Goal: Task Accomplishment & Management: Complete application form

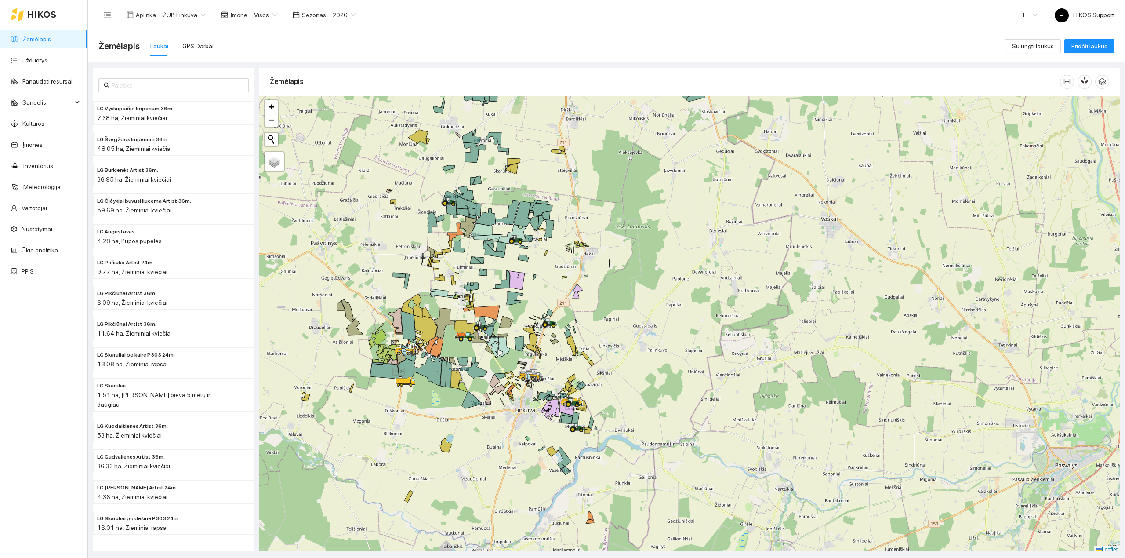
scroll to position [3, 0]
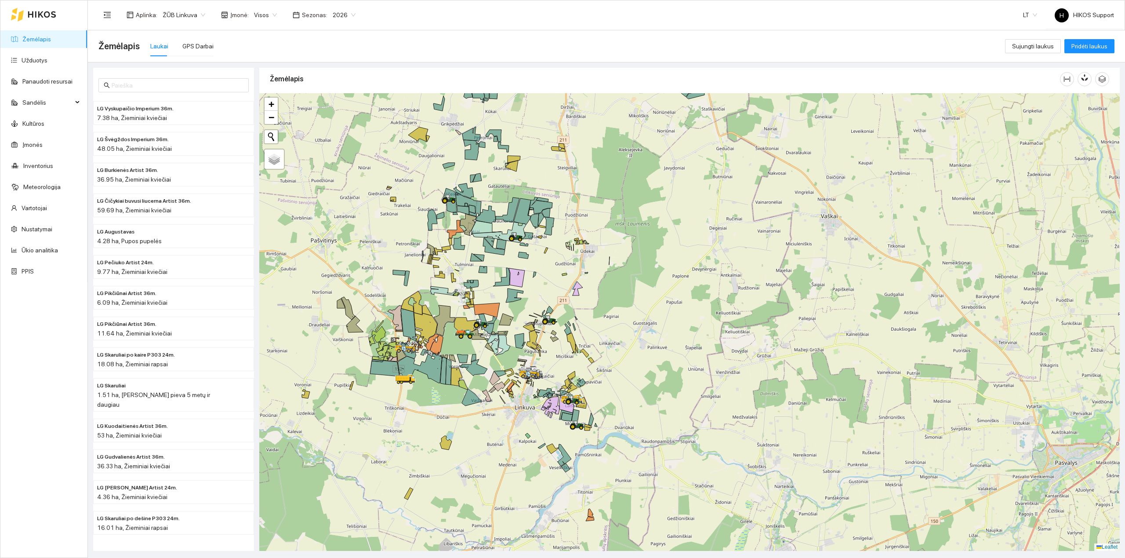
click at [182, 8] on div "ŽŪB Linkuva" at bounding box center [183, 15] width 53 height 14
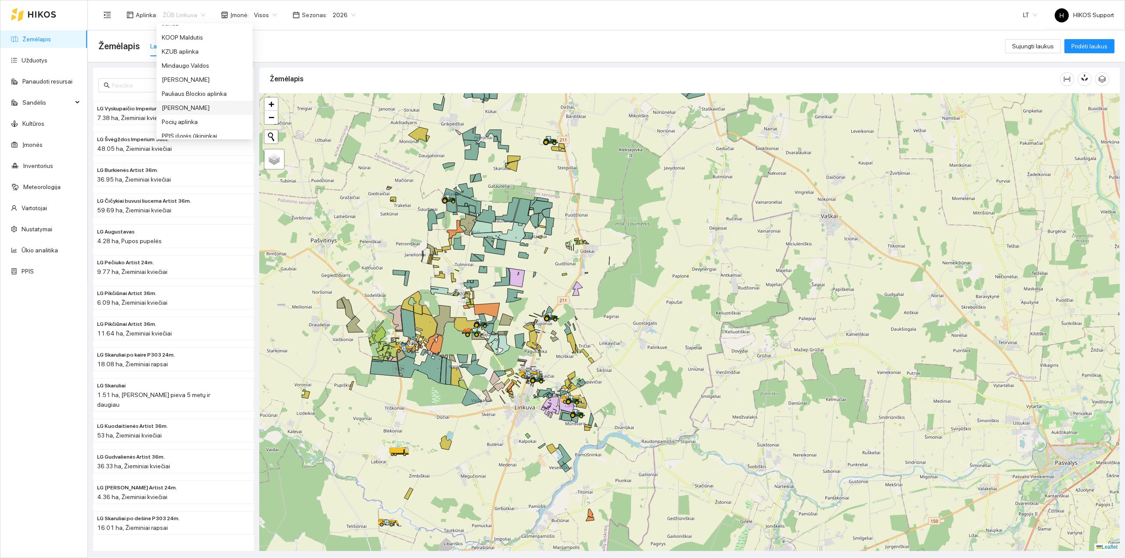
click at [178, 106] on div "[PERSON_NAME]" at bounding box center [205, 108] width 86 height 10
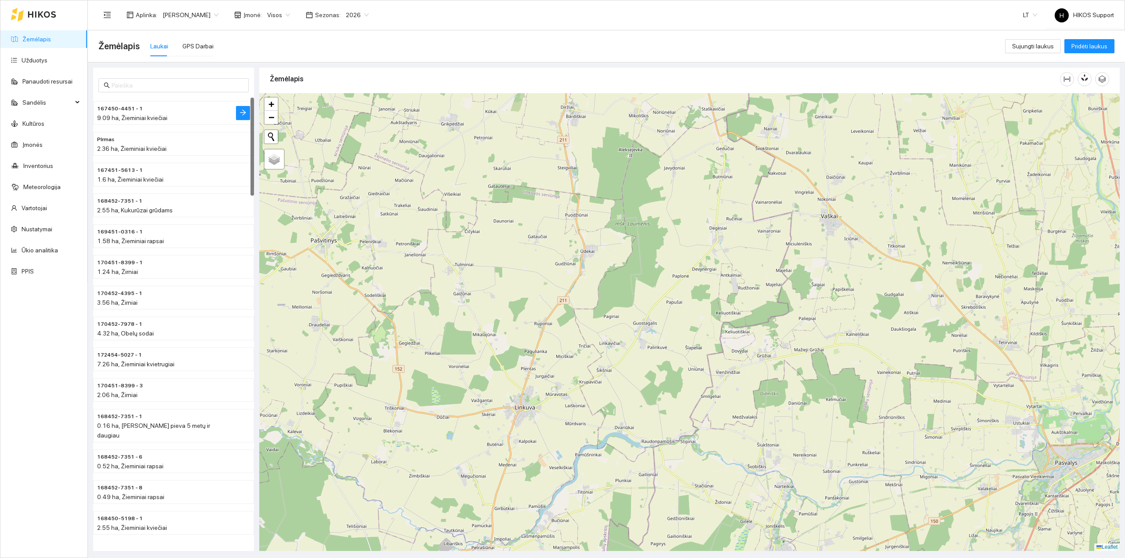
click at [183, 108] on h4 "167450-4451 - 1" at bounding box center [156, 108] width 118 height 10
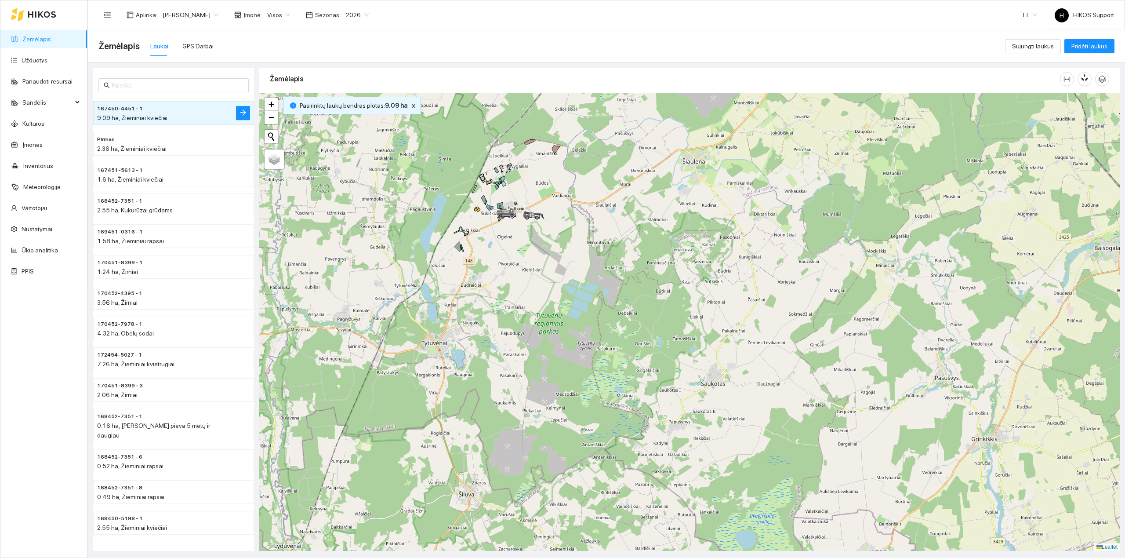
click at [536, 183] on div at bounding box center [689, 321] width 860 height 457
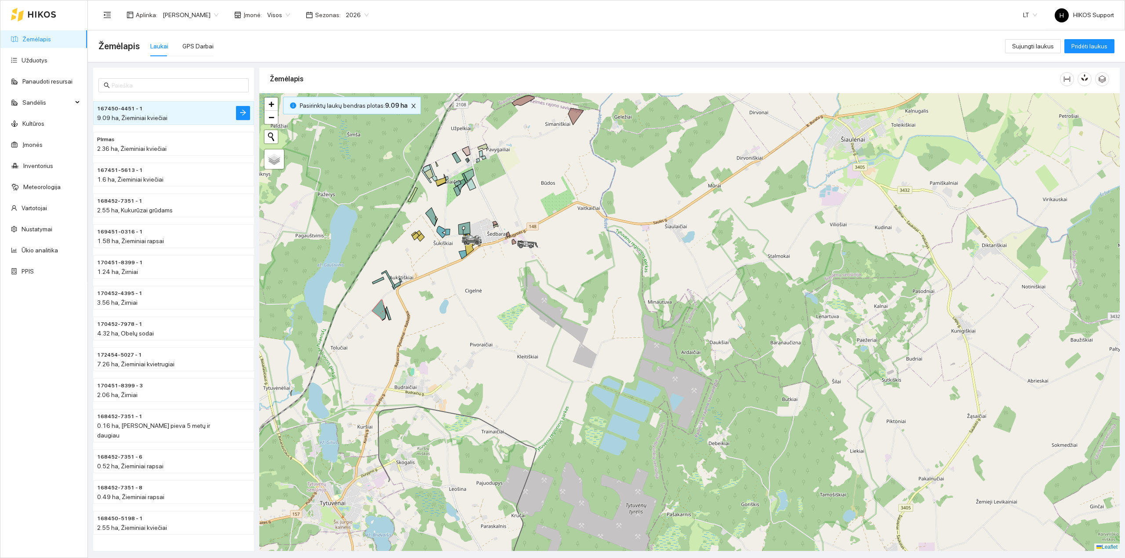
click at [523, 185] on div at bounding box center [689, 321] width 860 height 457
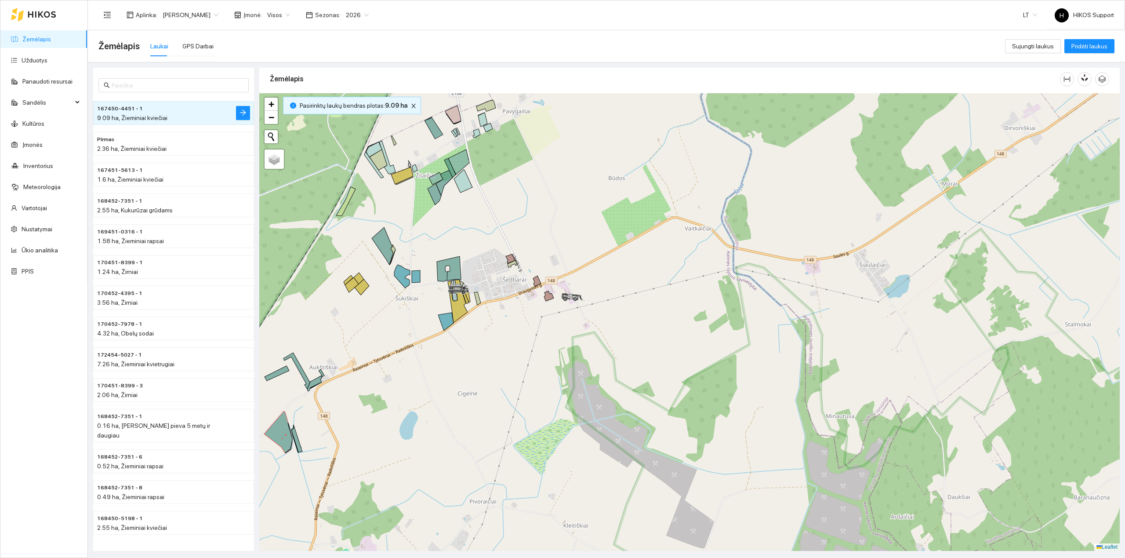
drag, startPoint x: 495, startPoint y: 225, endPoint x: 605, endPoint y: 222, distance: 110.3
click at [605, 222] on div at bounding box center [689, 321] width 860 height 457
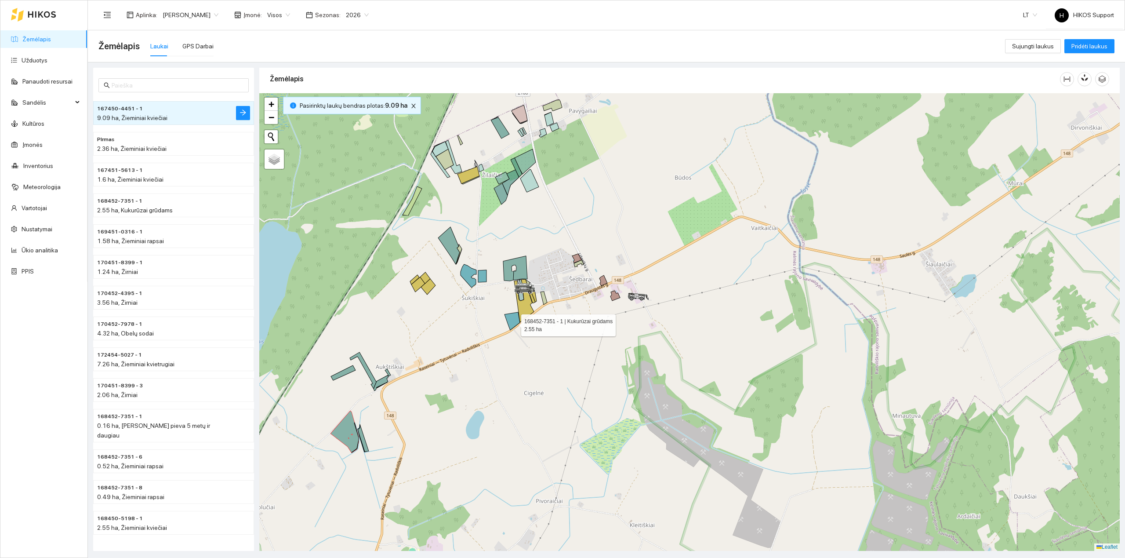
click at [513, 322] on icon at bounding box center [511, 321] width 15 height 18
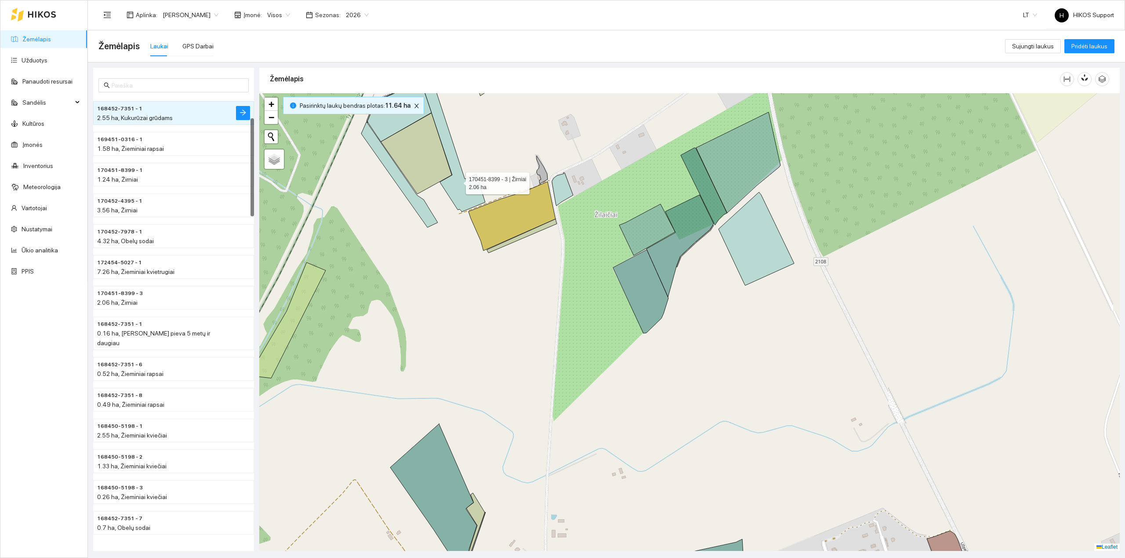
click at [458, 185] on icon at bounding box center [453, 144] width 64 height 134
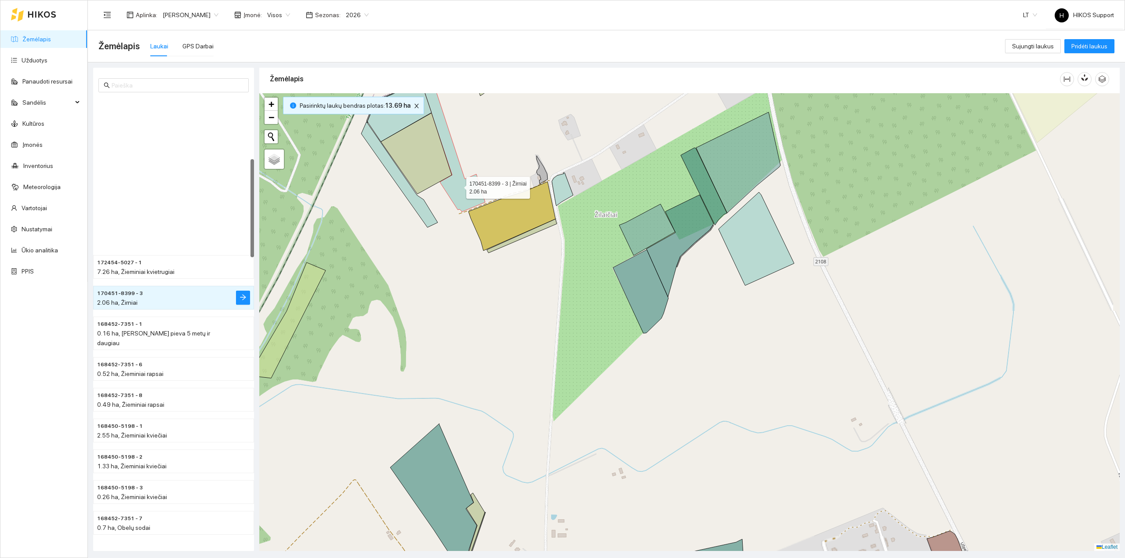
scroll to position [277, 0]
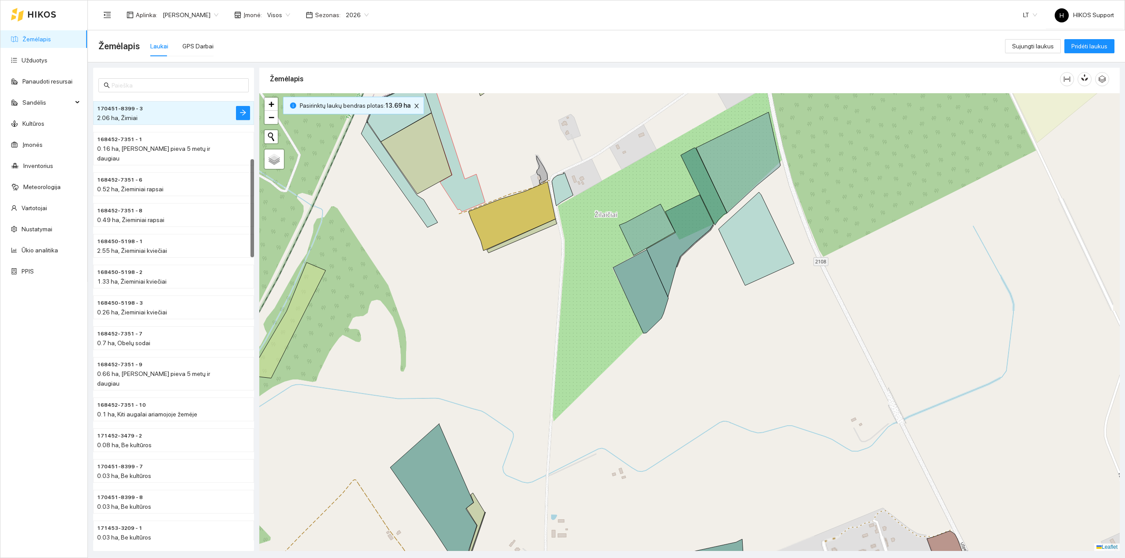
click at [417, 195] on div at bounding box center [689, 321] width 860 height 457
click at [416, 203] on icon at bounding box center [399, 174] width 76 height 105
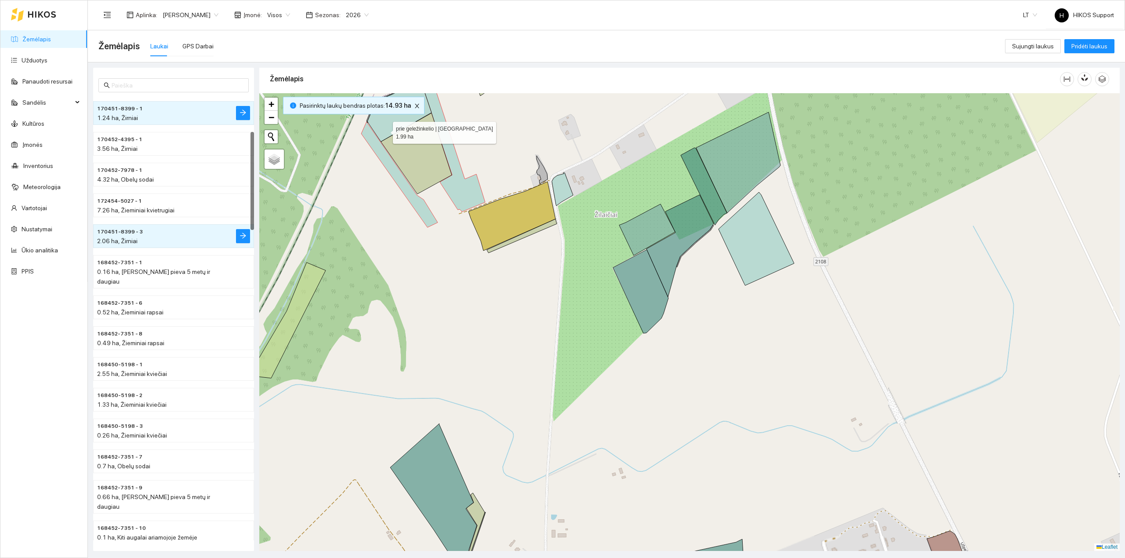
click at [383, 127] on icon at bounding box center [399, 112] width 64 height 60
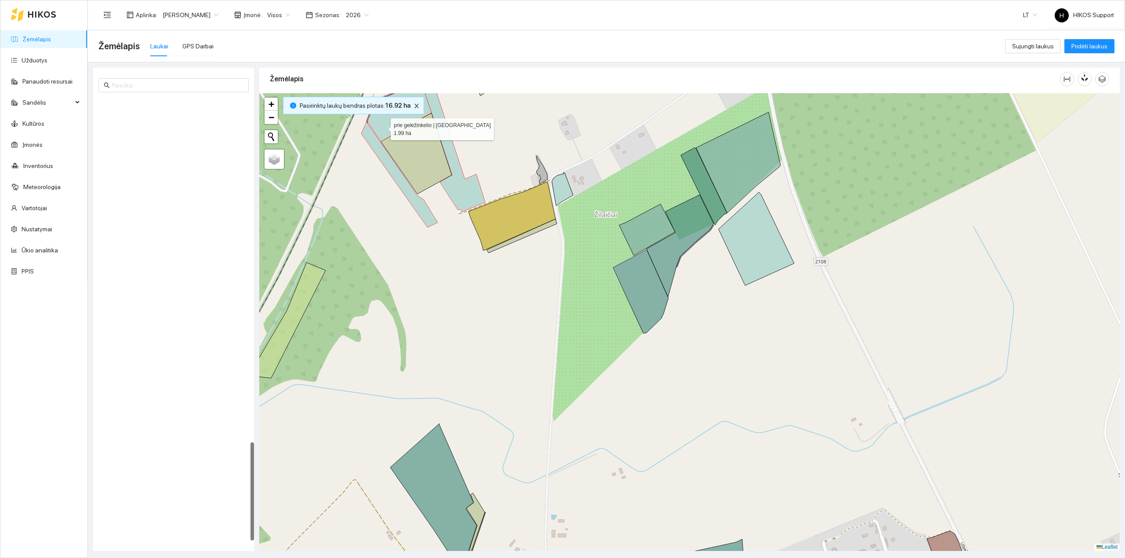
scroll to position [1554, 0]
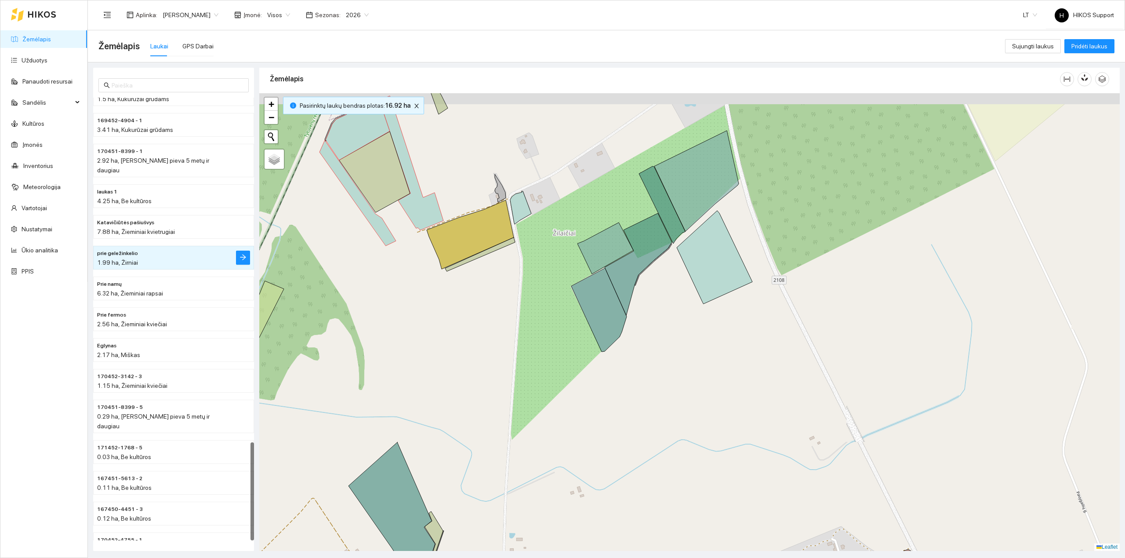
drag, startPoint x: 544, startPoint y: 181, endPoint x: 406, endPoint y: 219, distance: 142.5
click at [413, 220] on div at bounding box center [689, 321] width 860 height 457
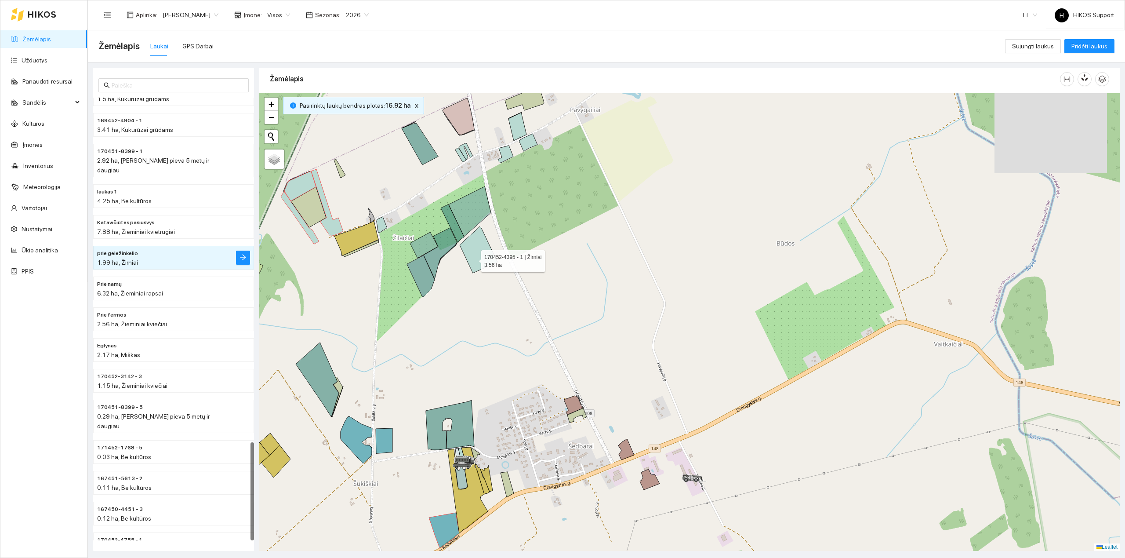
click at [474, 259] on icon at bounding box center [479, 249] width 38 height 47
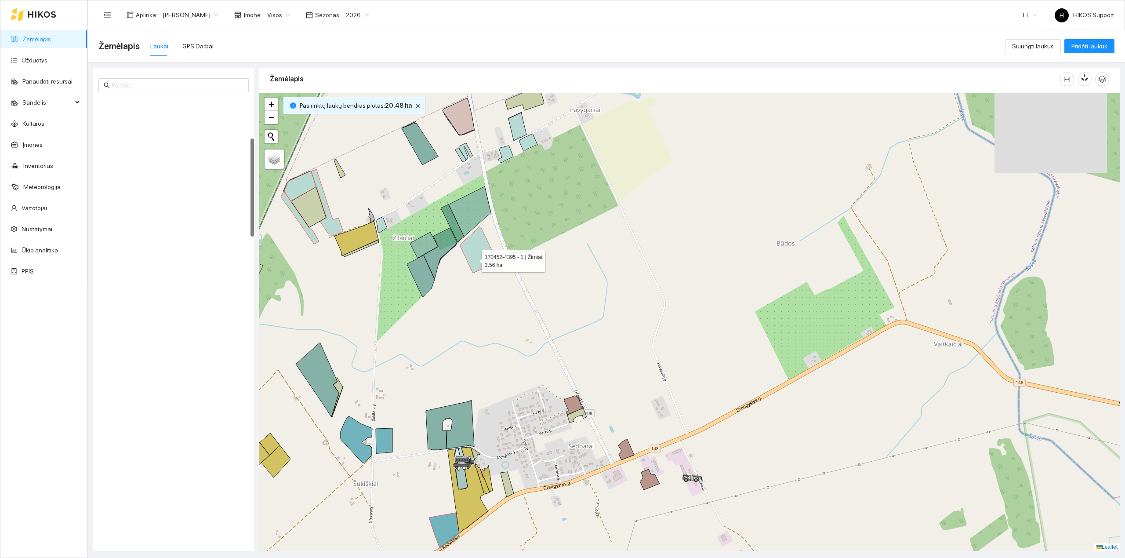
scroll to position [185, 0]
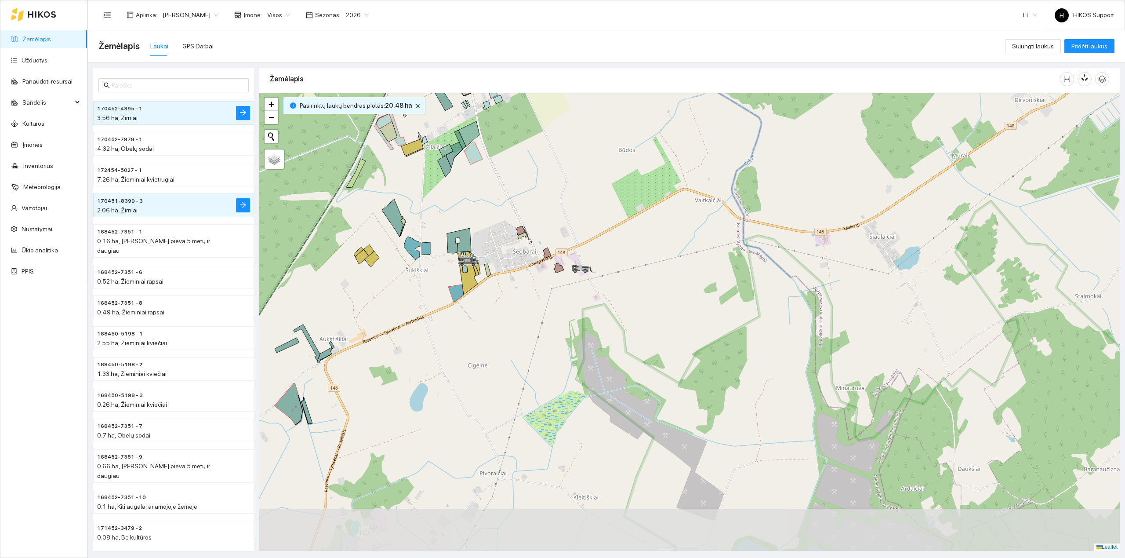
drag, startPoint x: 538, startPoint y: 278, endPoint x: 510, endPoint y: 188, distance: 93.8
click at [510, 188] on div at bounding box center [689, 321] width 860 height 457
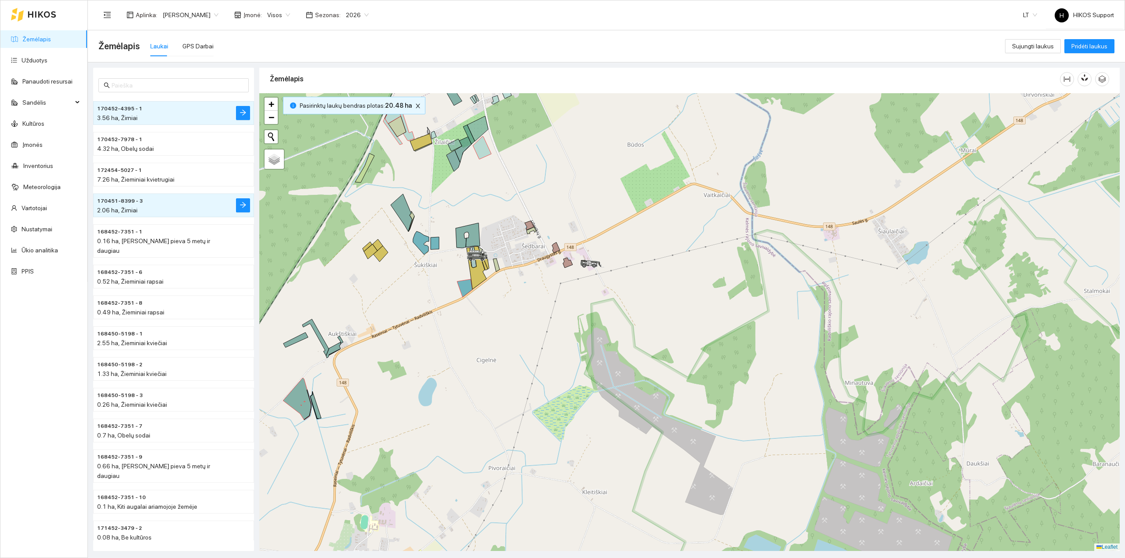
click at [452, 267] on div at bounding box center [689, 321] width 860 height 457
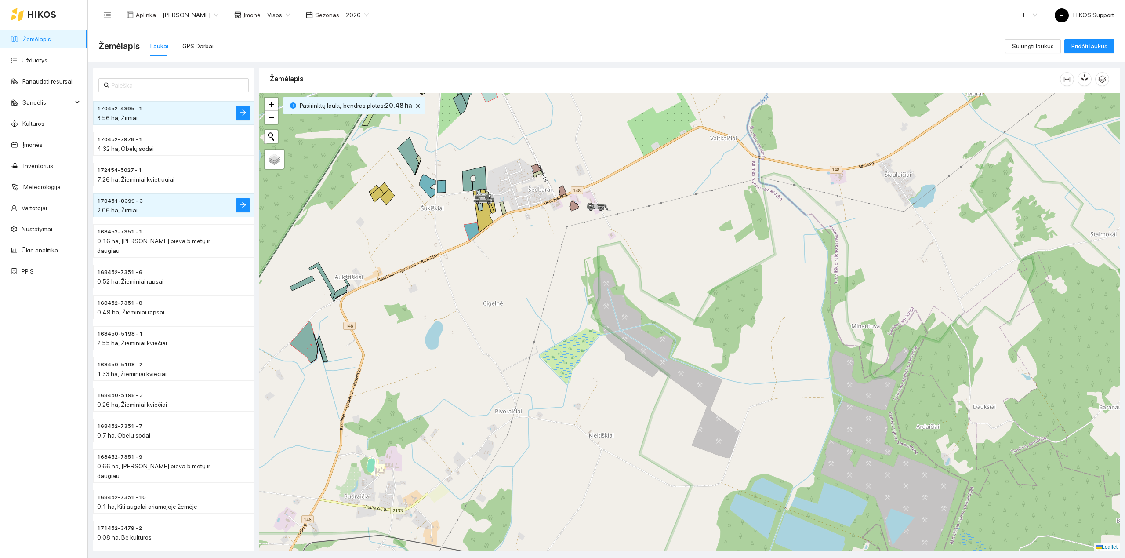
drag, startPoint x: 416, startPoint y: 300, endPoint x: 428, endPoint y: 246, distance: 55.3
click at [428, 245] on div at bounding box center [689, 321] width 860 height 457
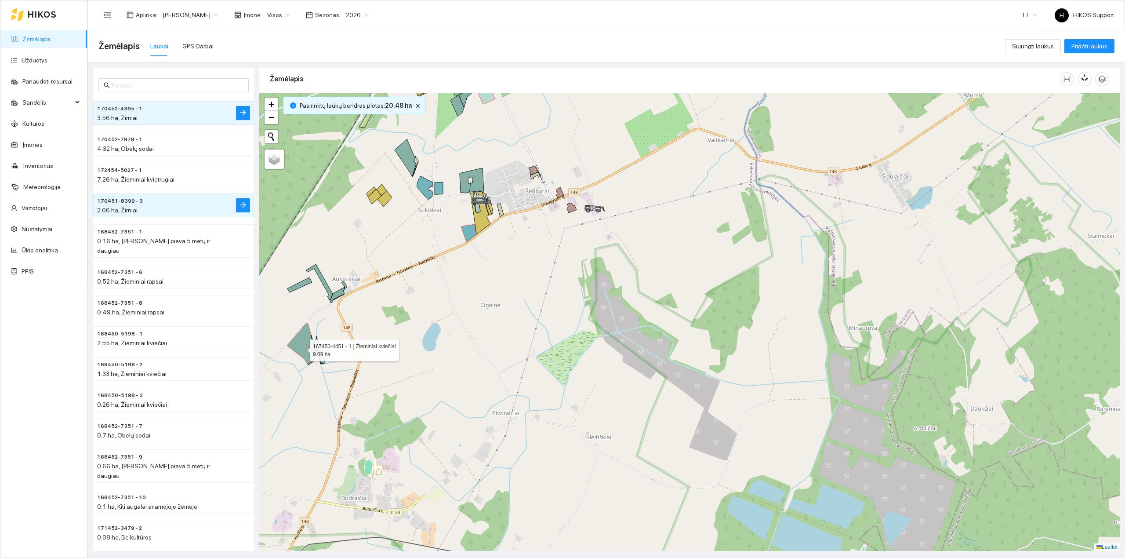
click at [301, 348] on icon at bounding box center [301, 343] width 28 height 42
click at [28, 49] on ul "Žemėlapis Užduotys Panaudoti resursai Sandėlis Kultūros Įmonės Inventorius Mete…" at bounding box center [43, 155] width 87 height 253
click at [28, 58] on link "Užduotys" at bounding box center [35, 60] width 26 height 7
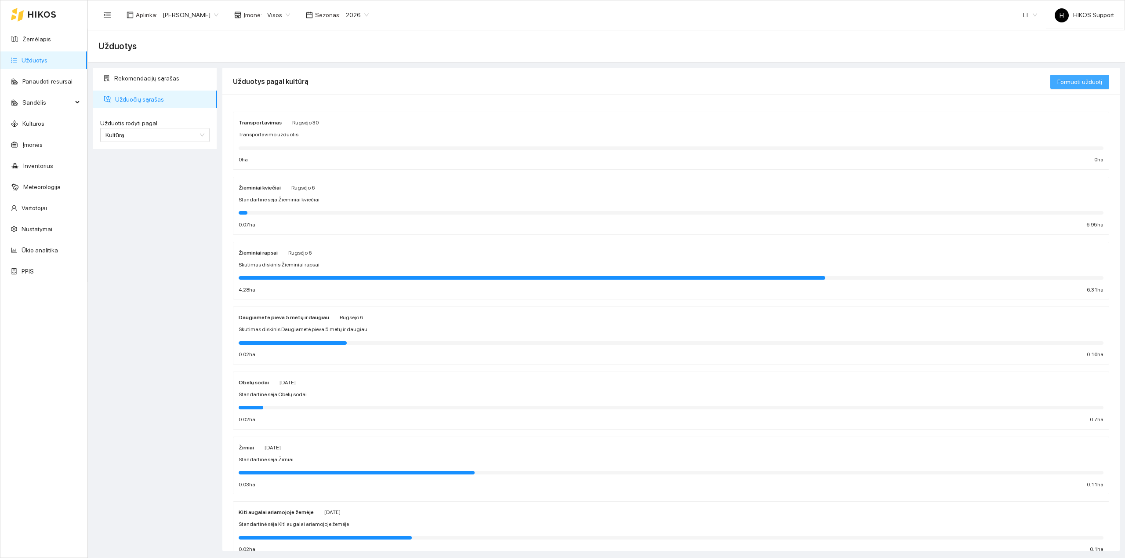
click at [1080, 83] on span "Formuoti užduotį" at bounding box center [1079, 82] width 45 height 10
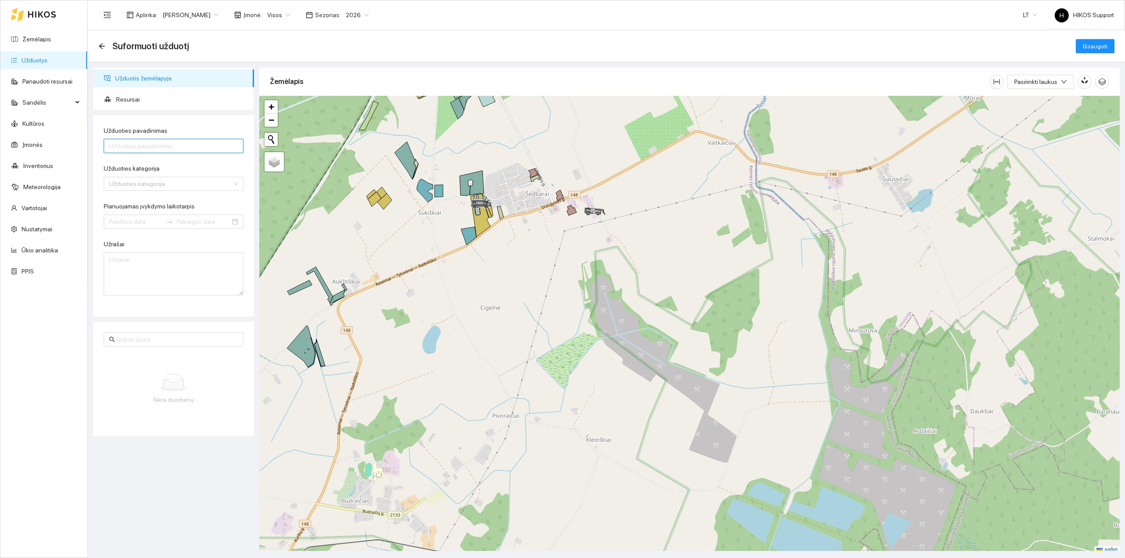
click at [142, 146] on input "Užduoties pavadinimas" at bounding box center [174, 146] width 140 height 14
type input "t"
type input "Tarpiniai pasėliai"
click at [165, 180] on input "Užduoties kategorija" at bounding box center [170, 183] width 123 height 13
type input "sėj"
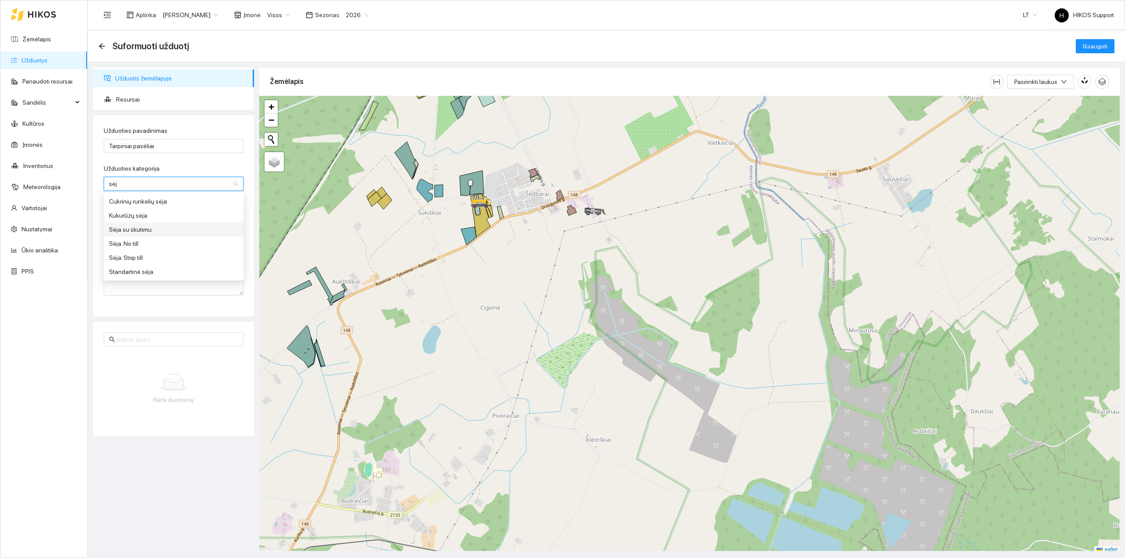
click at [141, 228] on div "Sėja su skutimu" at bounding box center [173, 229] width 129 height 10
click at [129, 220] on input "Planuojamas įvykdymo laikotarpis" at bounding box center [136, 222] width 54 height 10
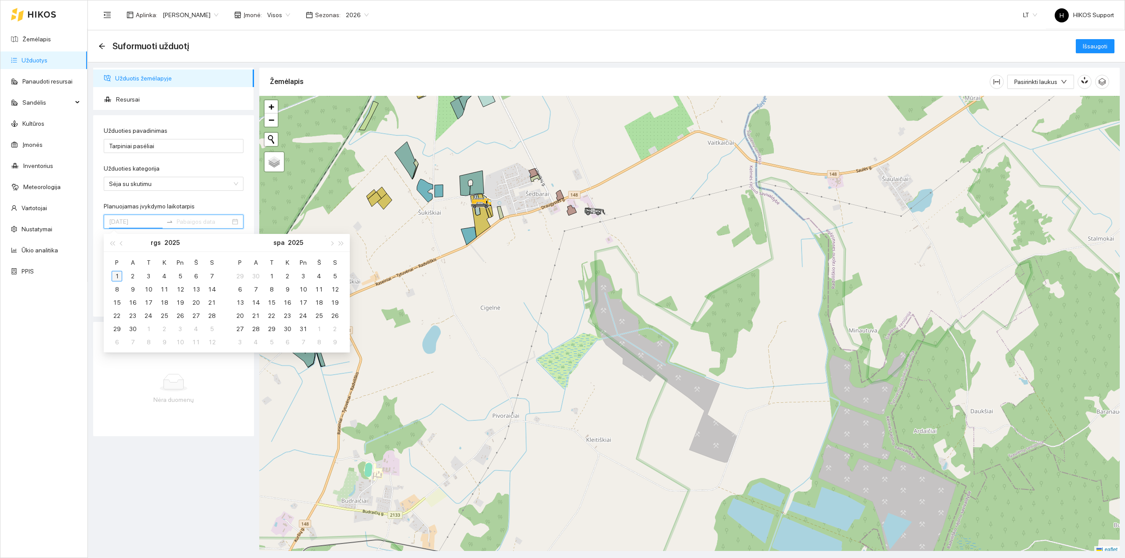
type input "[DATE]"
click at [118, 273] on div "1" at bounding box center [117, 276] width 11 height 11
type input "[DATE]"
click at [212, 302] on div "21" at bounding box center [211, 302] width 11 height 11
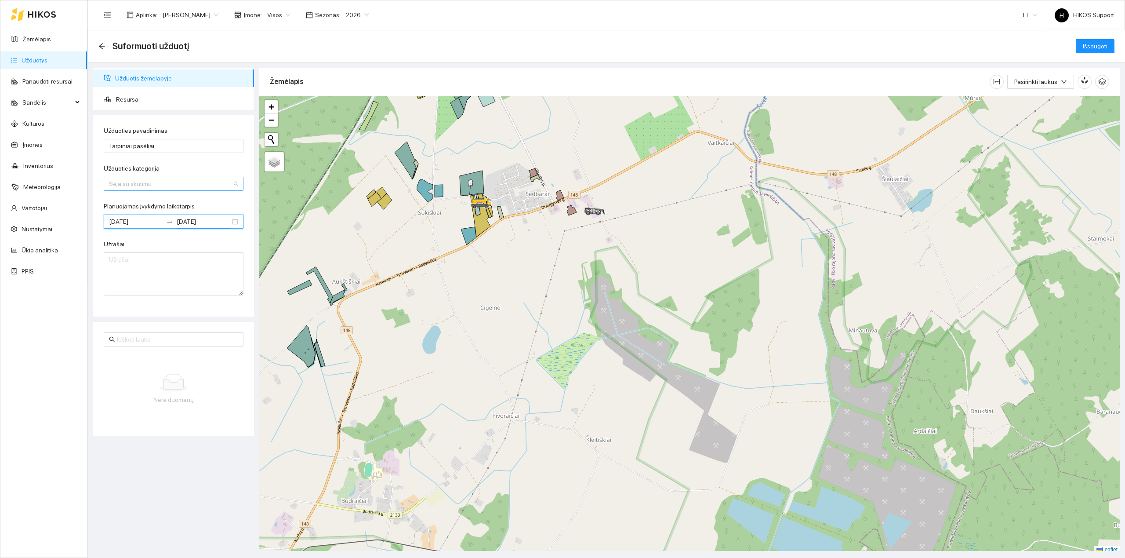
click at [196, 185] on span "Sėja su skutimu" at bounding box center [173, 183] width 129 height 13
type input "tr"
click at [157, 199] on div "Mineralinių trąšų barstymas" at bounding box center [173, 201] width 129 height 10
click at [132, 101] on span "Resursai" at bounding box center [181, 100] width 131 height 18
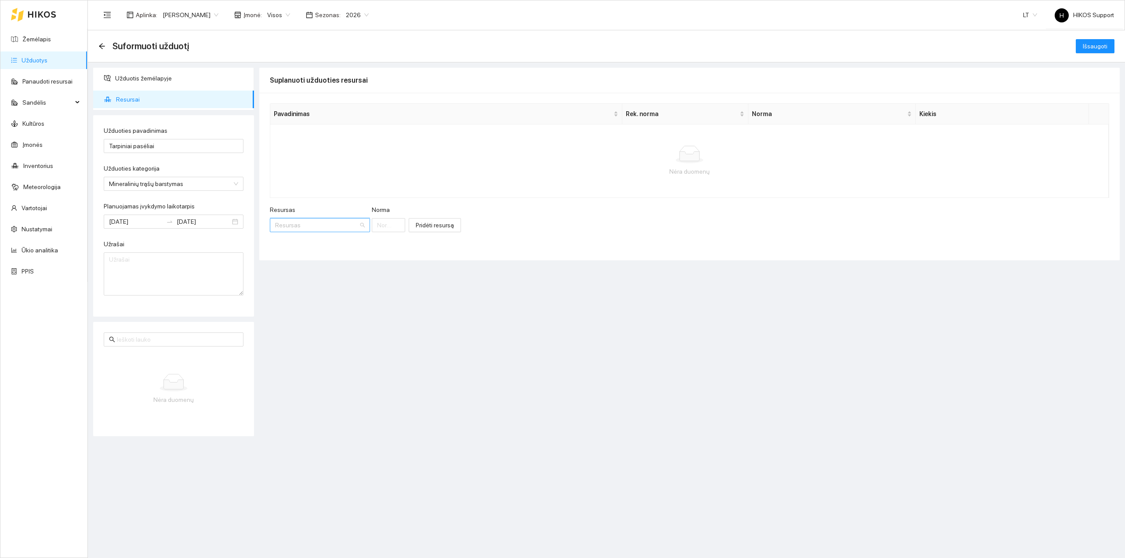
click at [302, 222] on input "Resursas" at bounding box center [316, 224] width 83 height 13
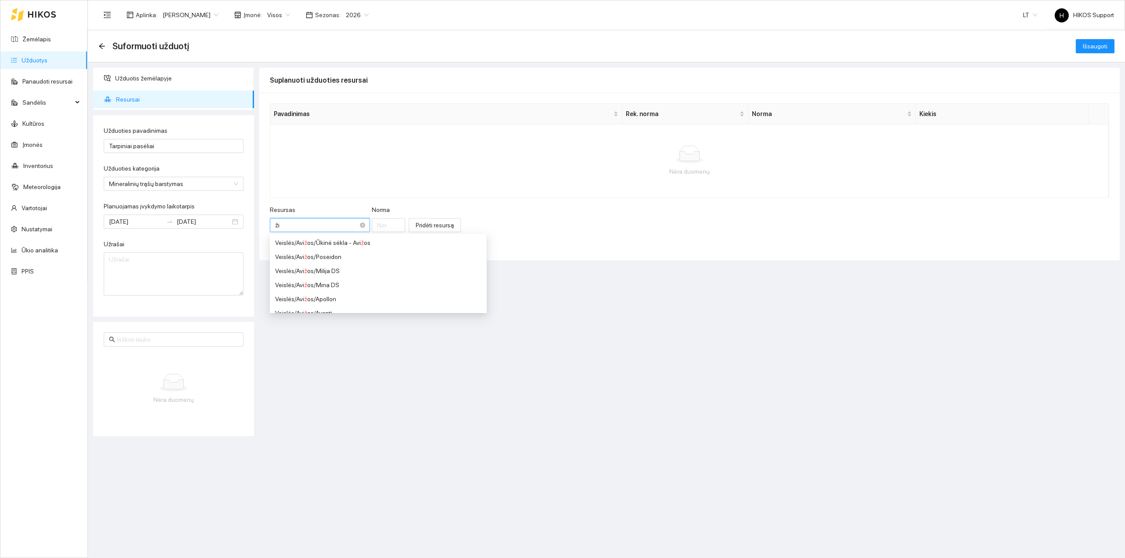
type input "žir"
click at [366, 243] on div "Veislės / Tarpiniai augalai / Žir nių mišinys" at bounding box center [327, 243] width 105 height 10
type input "1"
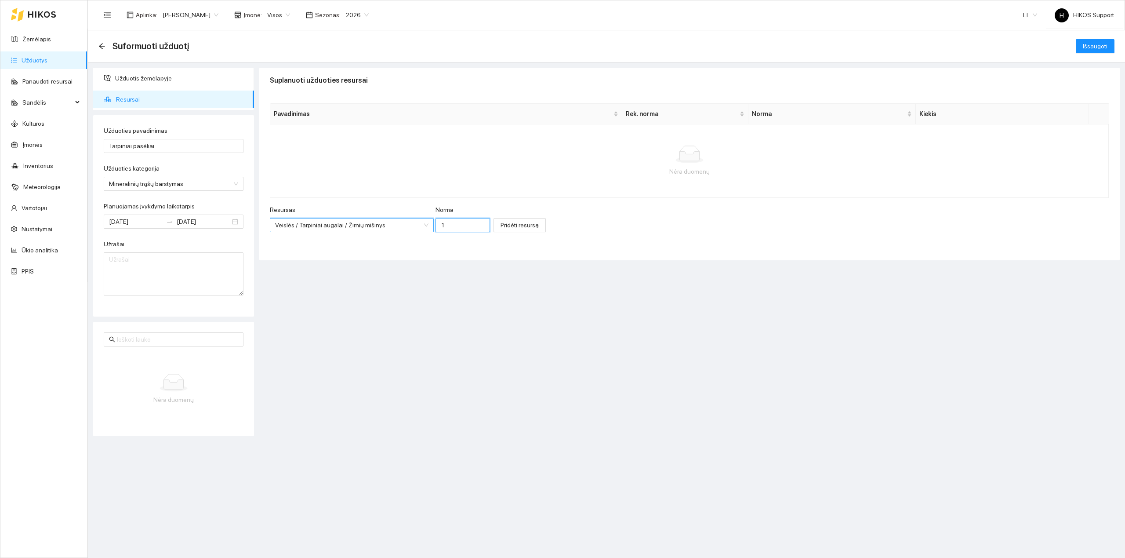
click at [444, 225] on input "1" at bounding box center [462, 225] width 54 height 14
type input "0"
type input "200"
click at [500, 225] on span "Pridėti resursą" at bounding box center [519, 225] width 38 height 10
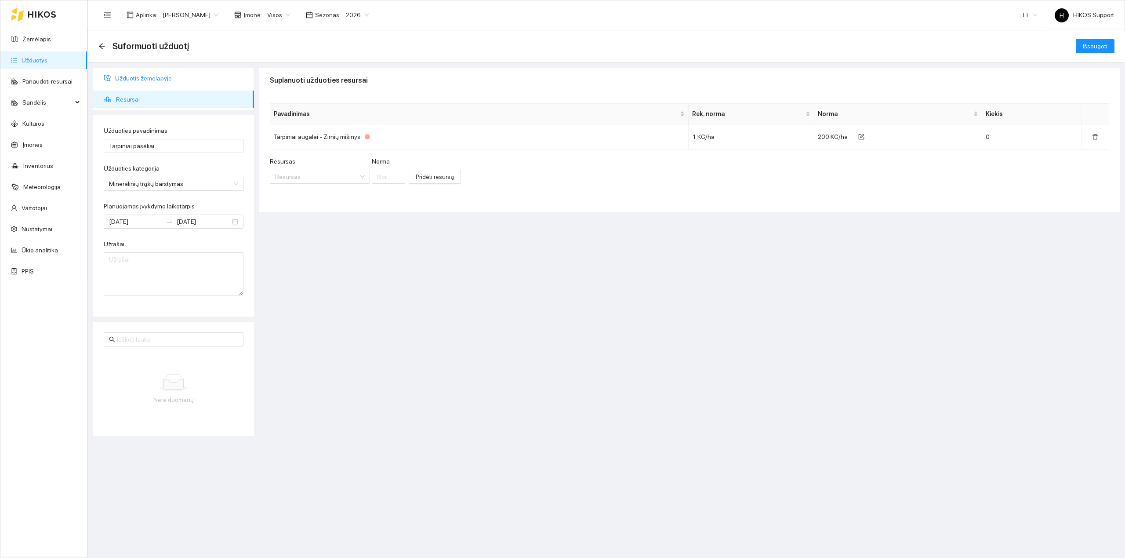
click at [141, 81] on span "Užduotis žemėlapyje" at bounding box center [181, 78] width 132 height 18
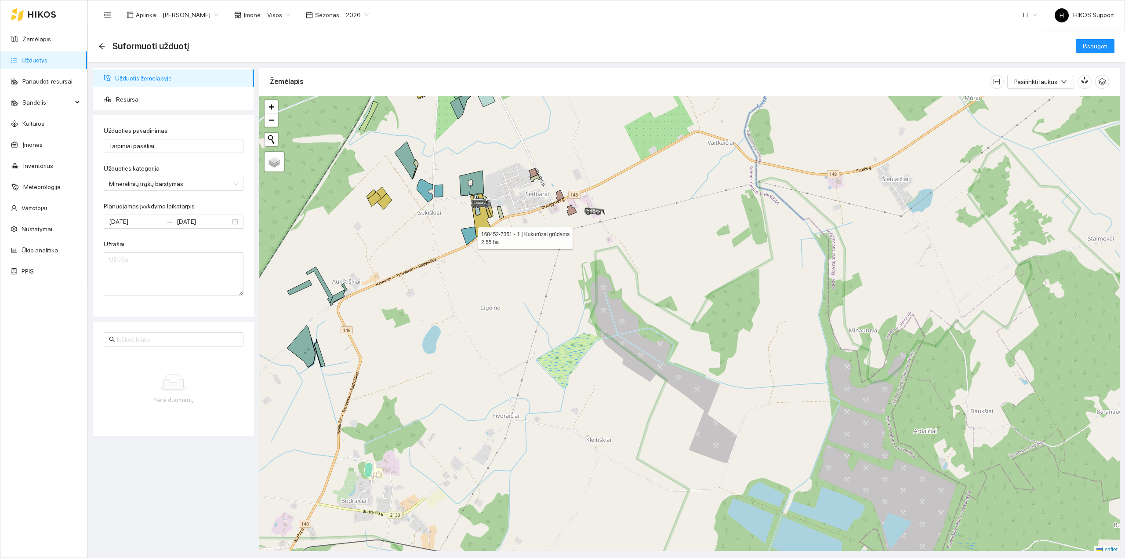
scroll to position [3, 0]
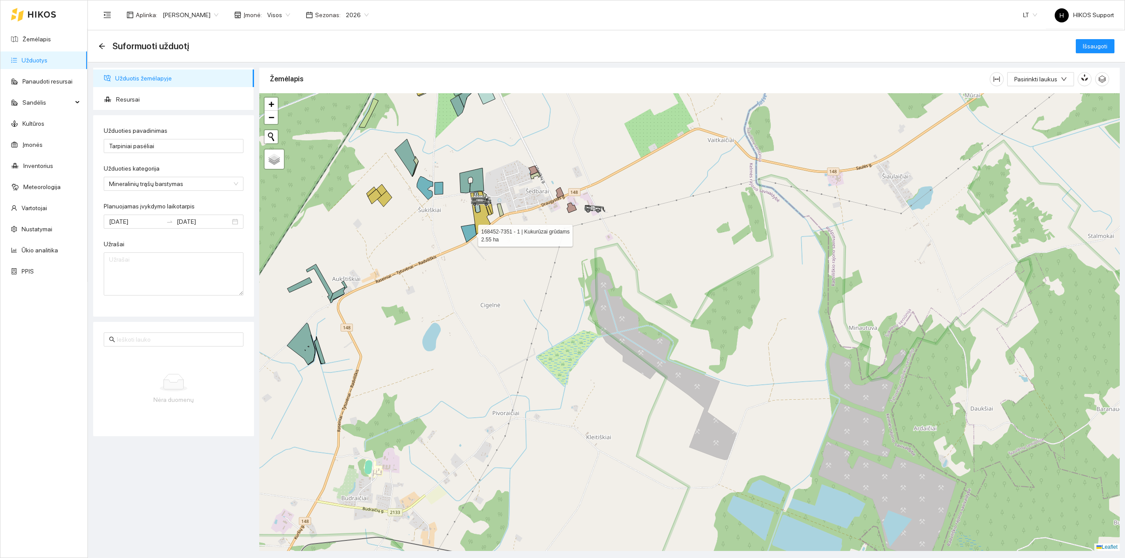
click at [471, 236] on icon at bounding box center [468, 233] width 15 height 18
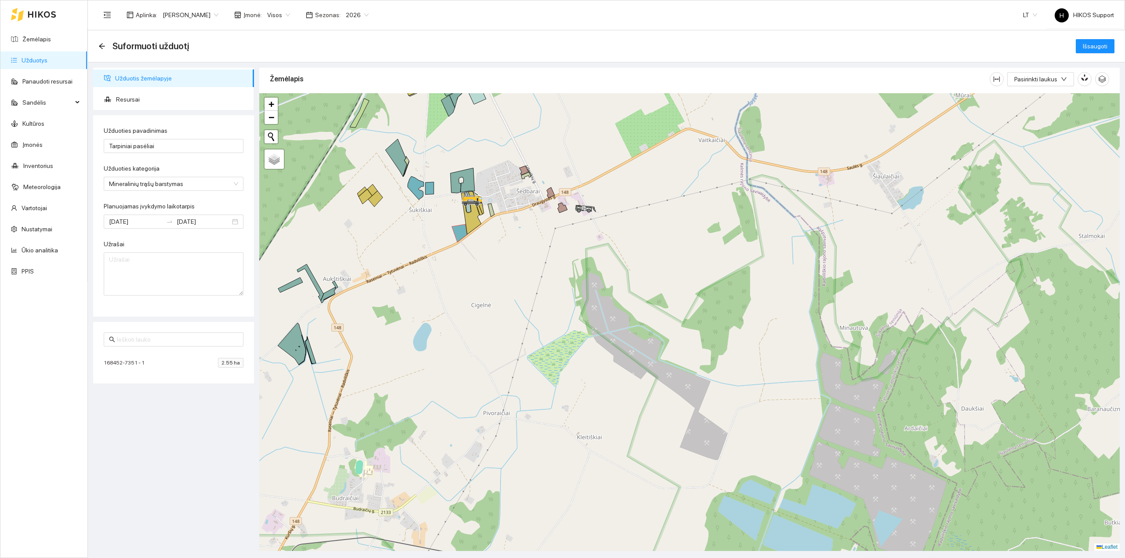
drag, startPoint x: 569, startPoint y: 123, endPoint x: 562, endPoint y: 329, distance: 206.2
click at [562, 329] on div at bounding box center [689, 321] width 860 height 457
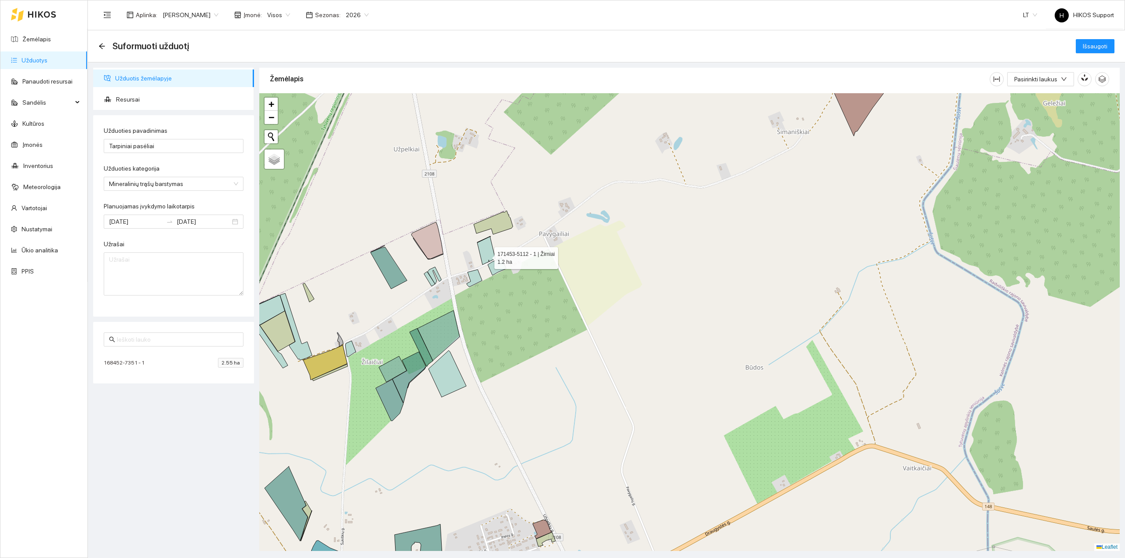
click at [488, 250] on icon at bounding box center [486, 250] width 18 height 28
click at [477, 279] on icon at bounding box center [474, 277] width 15 height 17
click at [434, 271] on icon at bounding box center [434, 275] width 14 height 17
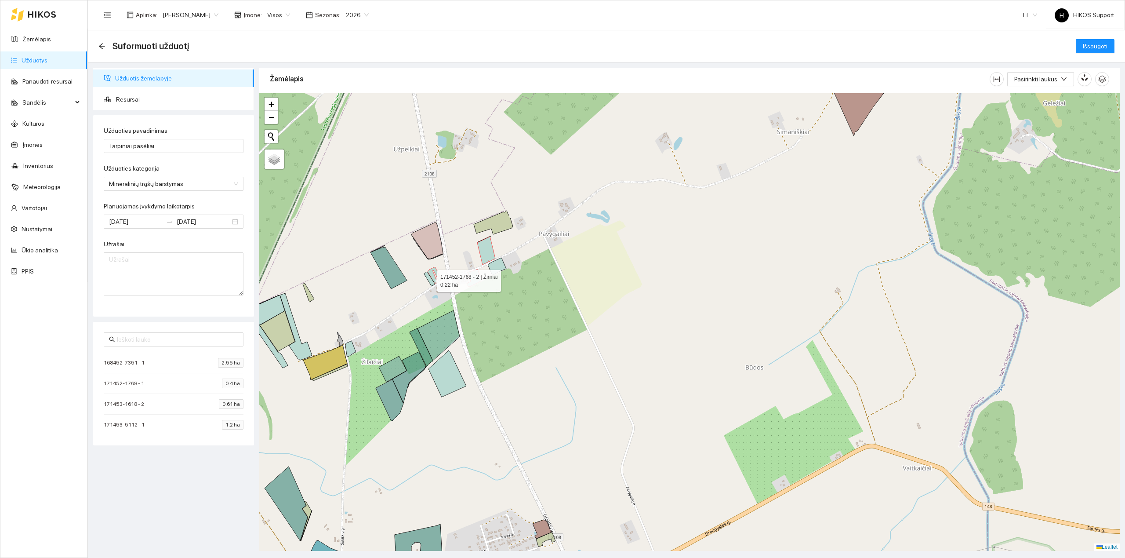
click at [430, 281] on icon at bounding box center [429, 279] width 11 height 14
click at [432, 254] on icon at bounding box center [427, 240] width 32 height 37
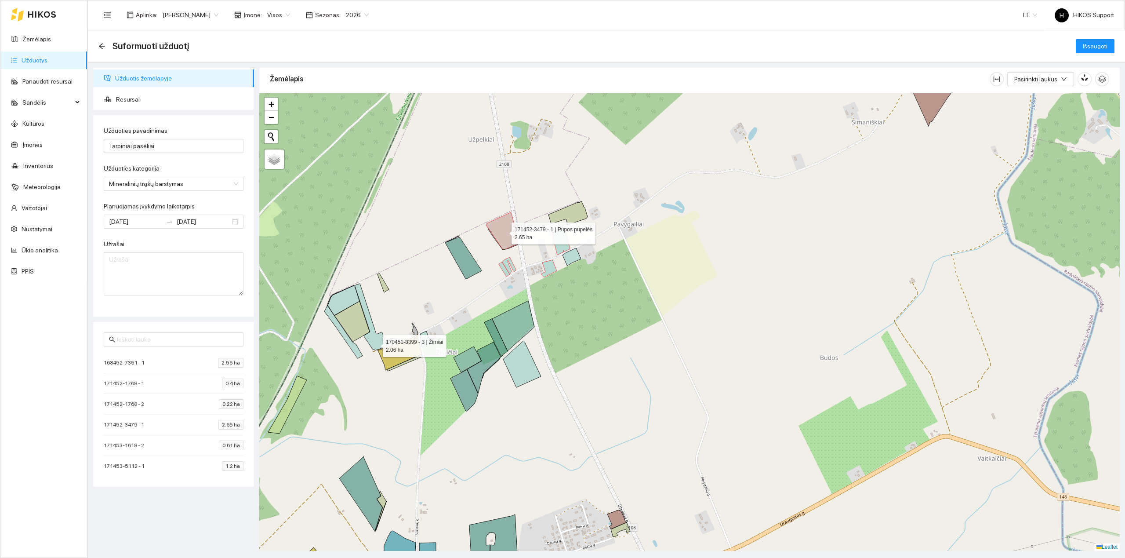
click at [375, 344] on icon at bounding box center [371, 316] width 32 height 67
click at [347, 298] on icon at bounding box center [344, 300] width 32 height 29
click at [350, 344] on icon at bounding box center [343, 331] width 38 height 53
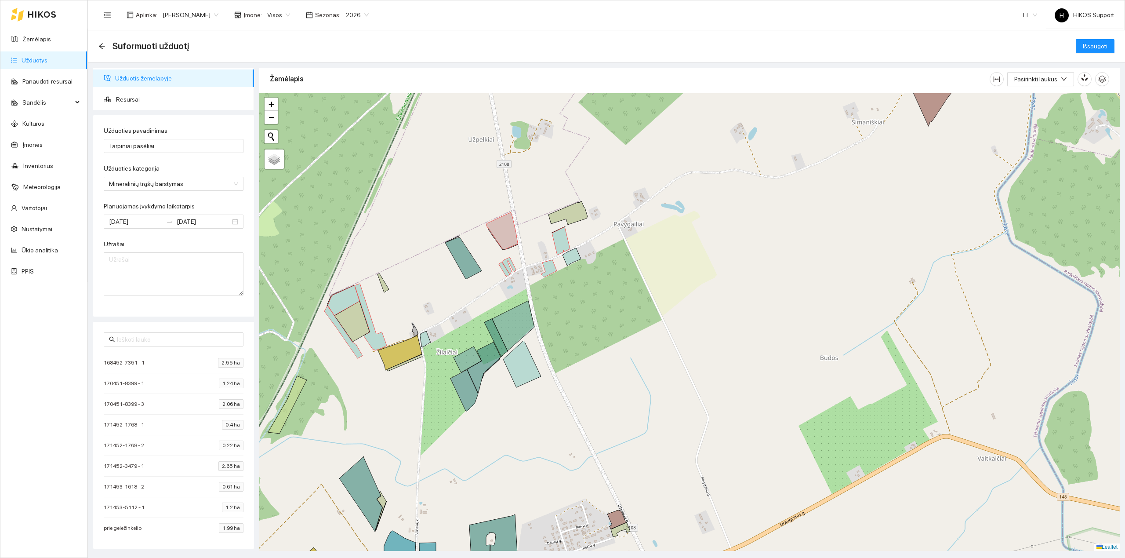
drag, startPoint x: 358, startPoint y: 423, endPoint x: 398, endPoint y: 198, distance: 228.5
click at [398, 198] on div at bounding box center [689, 321] width 860 height 457
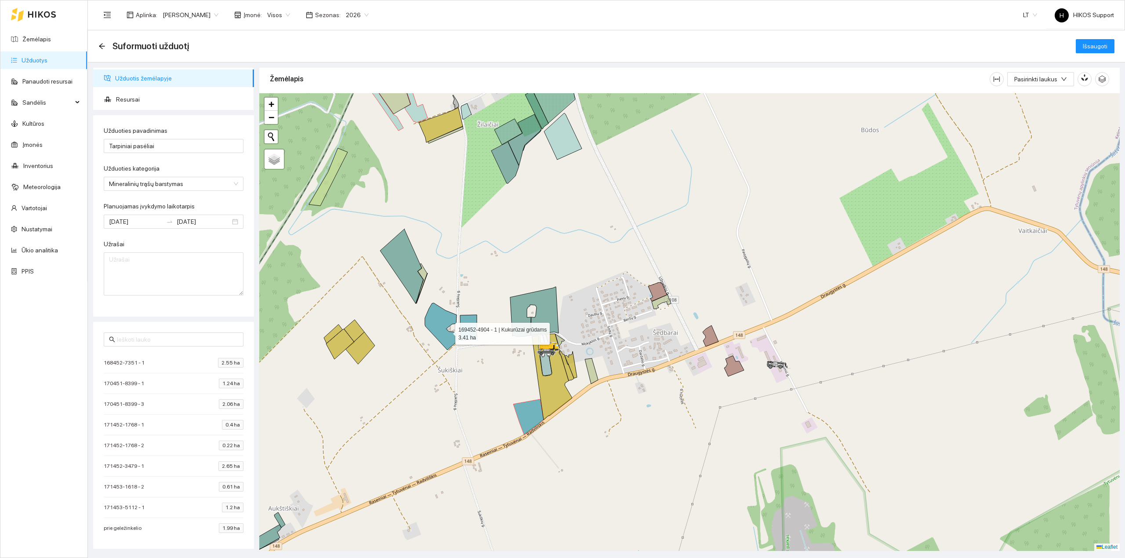
click at [443, 327] on icon at bounding box center [441, 326] width 32 height 47
click at [479, 330] on div at bounding box center [689, 321] width 860 height 457
click at [470, 333] on icon at bounding box center [468, 327] width 17 height 25
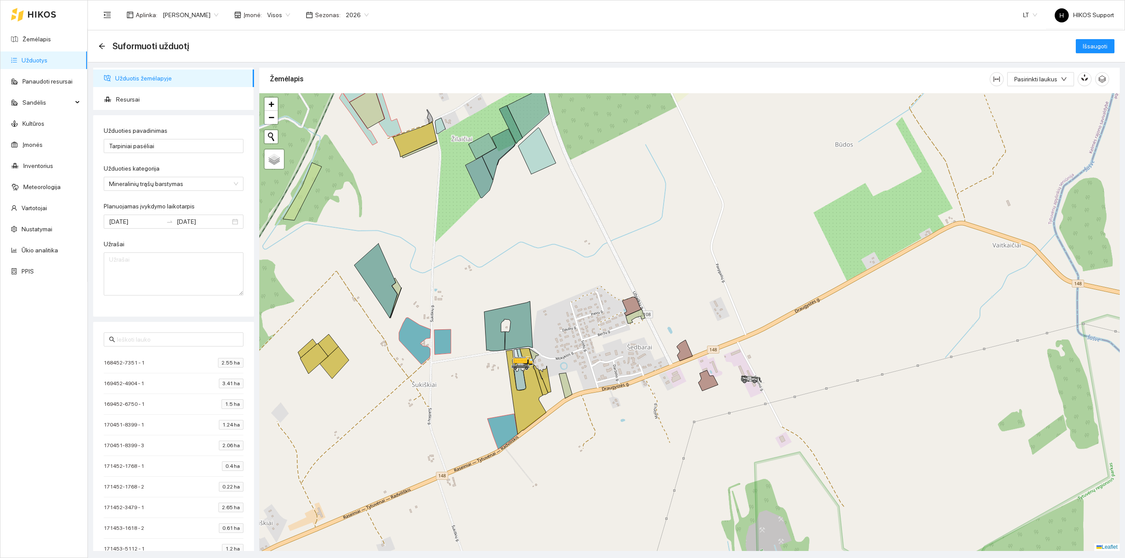
drag, startPoint x: 442, startPoint y: 420, endPoint x: 389, endPoint y: 456, distance: 64.7
click at [389, 456] on div at bounding box center [689, 321] width 860 height 457
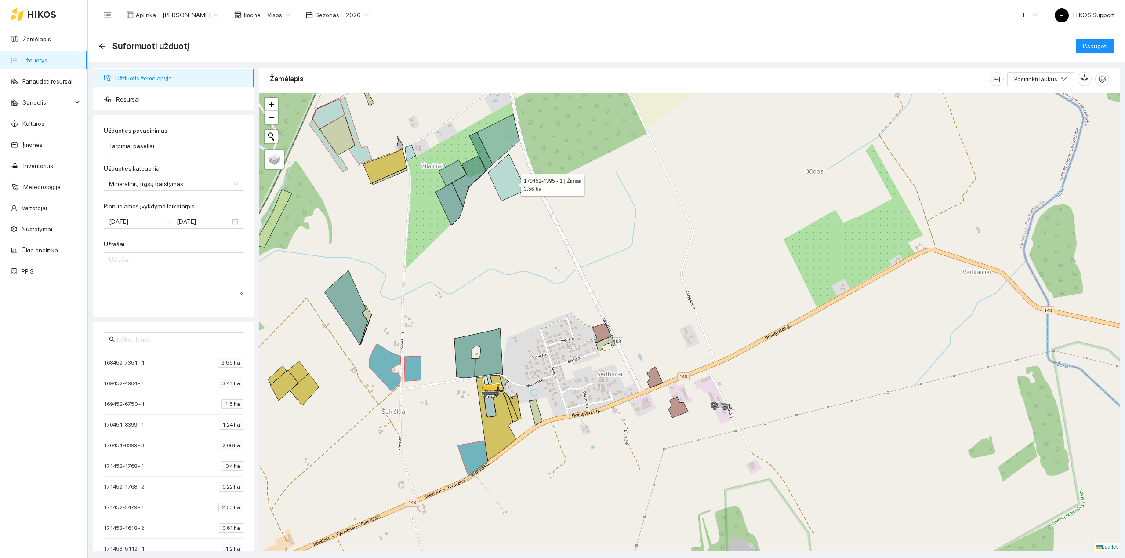
click at [512, 182] on icon at bounding box center [507, 177] width 38 height 47
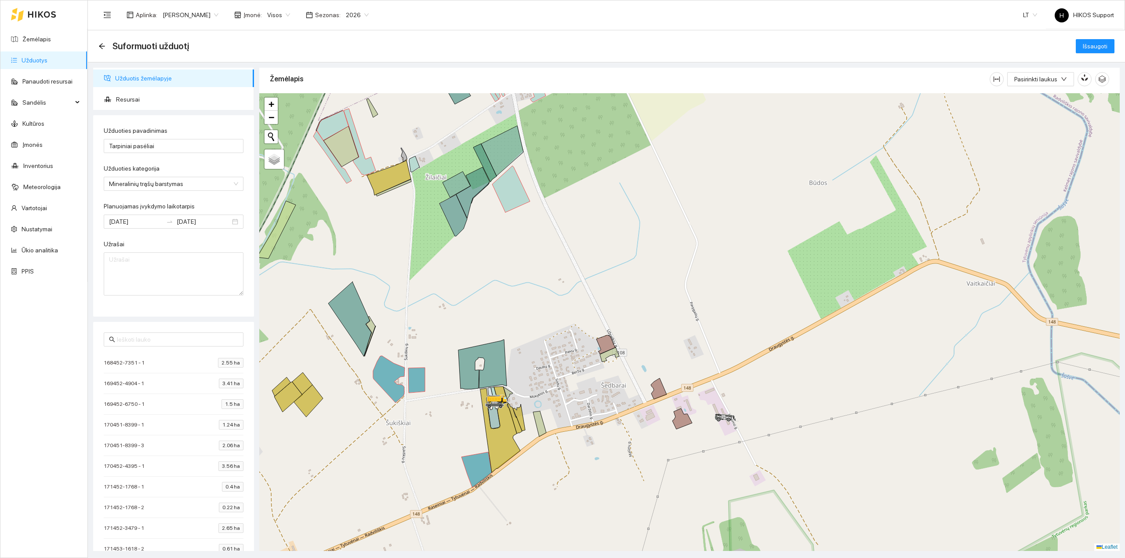
drag, startPoint x: 467, startPoint y: 202, endPoint x: 498, endPoint y: 280, distance: 84.4
click at [498, 280] on div at bounding box center [689, 321] width 860 height 457
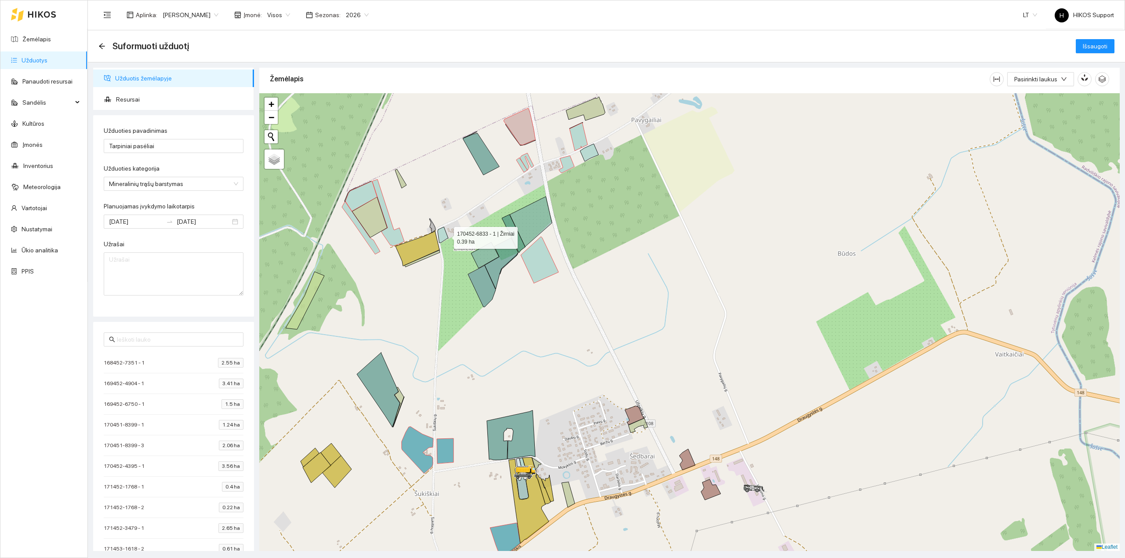
click at [444, 235] on icon at bounding box center [443, 235] width 11 height 16
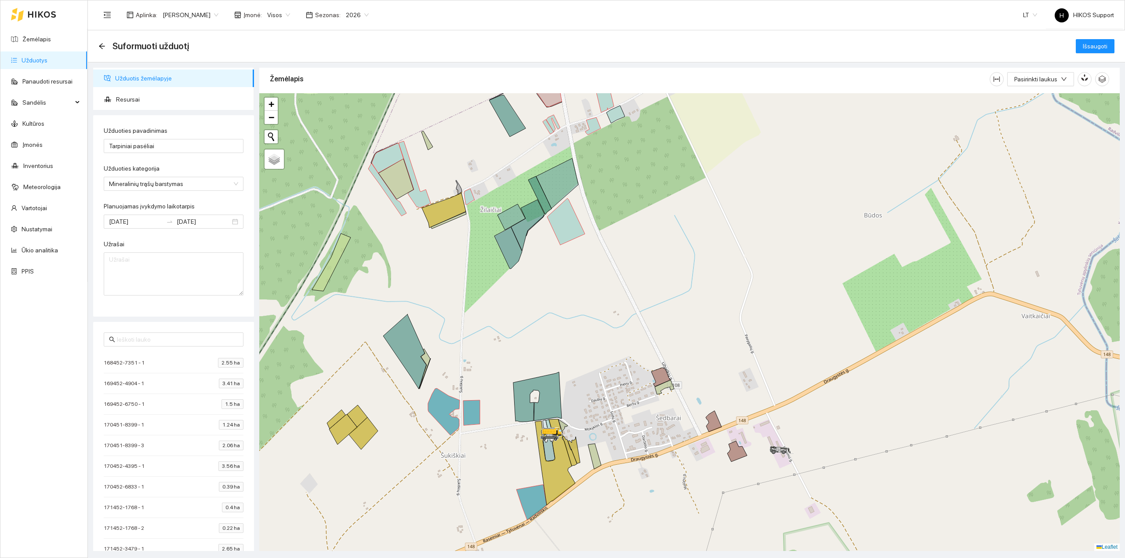
drag, startPoint x: 431, startPoint y: 319, endPoint x: 456, endPoint y: 281, distance: 46.1
click at [456, 281] on div at bounding box center [689, 321] width 860 height 457
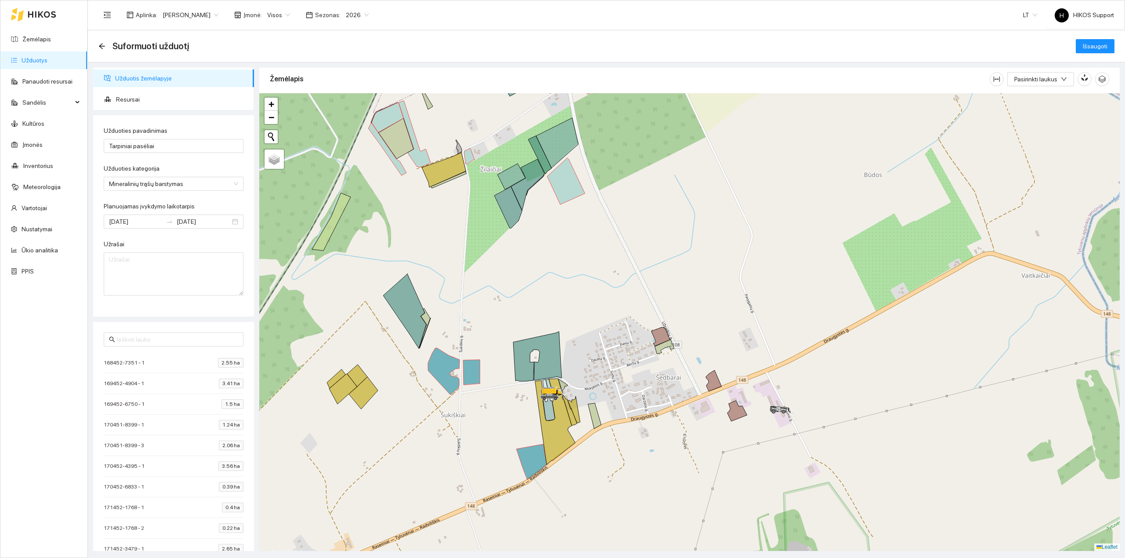
drag, startPoint x: 608, startPoint y: 350, endPoint x: 609, endPoint y: 310, distance: 40.0
click at [609, 310] on div at bounding box center [689, 321] width 860 height 457
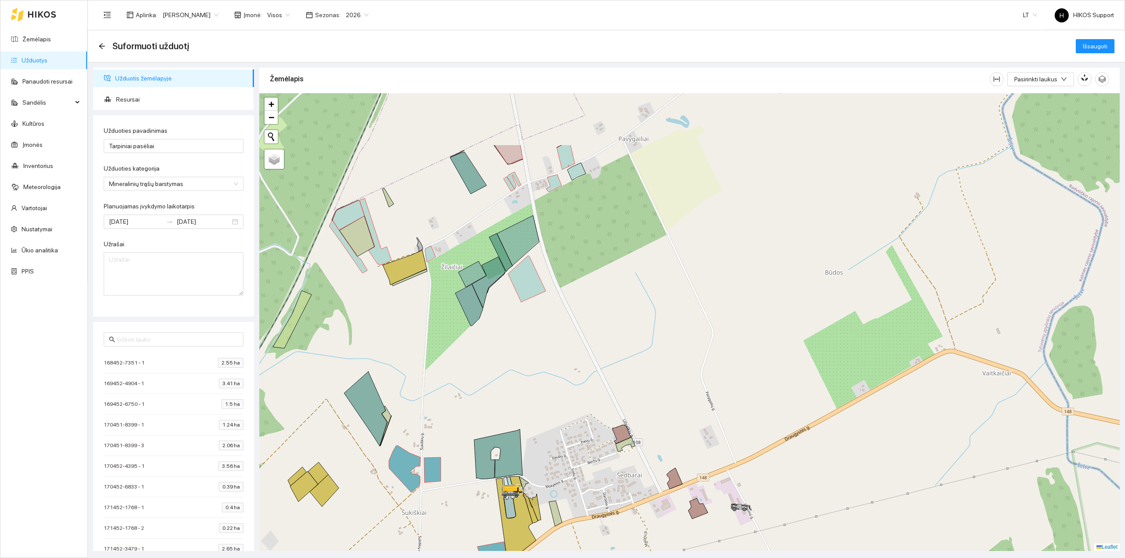
drag, startPoint x: 709, startPoint y: 206, endPoint x: 660, endPoint y: 320, distance: 123.6
click at [661, 320] on div at bounding box center [689, 321] width 860 height 457
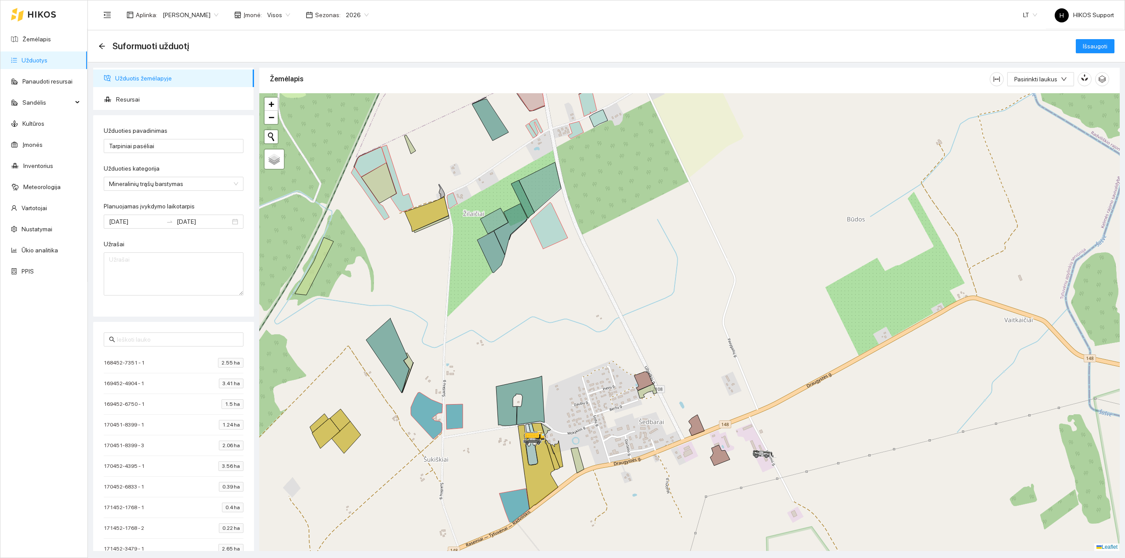
drag, startPoint x: 662, startPoint y: 354, endPoint x: 696, endPoint y: 217, distance: 141.3
click at [699, 217] on div at bounding box center [689, 321] width 860 height 457
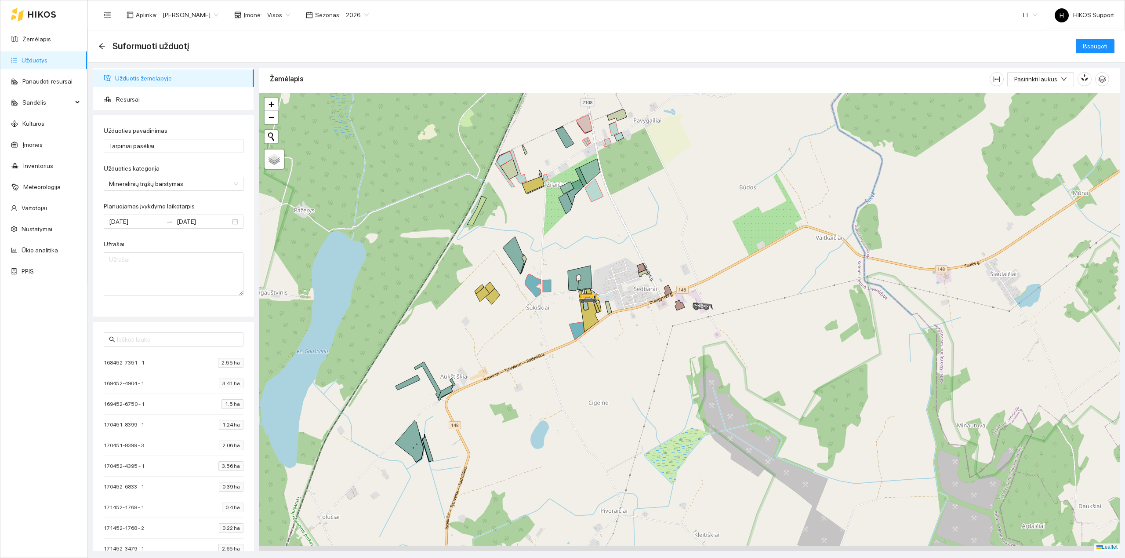
drag, startPoint x: 589, startPoint y: 288, endPoint x: 604, endPoint y: 257, distance: 34.6
click at [604, 257] on div at bounding box center [689, 321] width 860 height 457
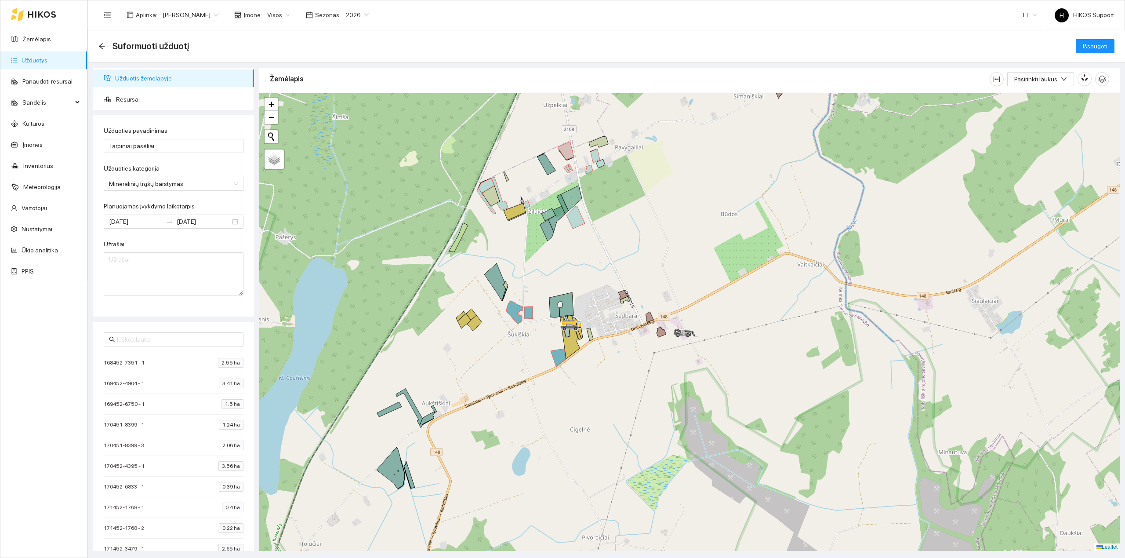
drag, startPoint x: 662, startPoint y: 227, endPoint x: 611, endPoint y: 297, distance: 86.5
click at [611, 297] on div at bounding box center [689, 321] width 860 height 457
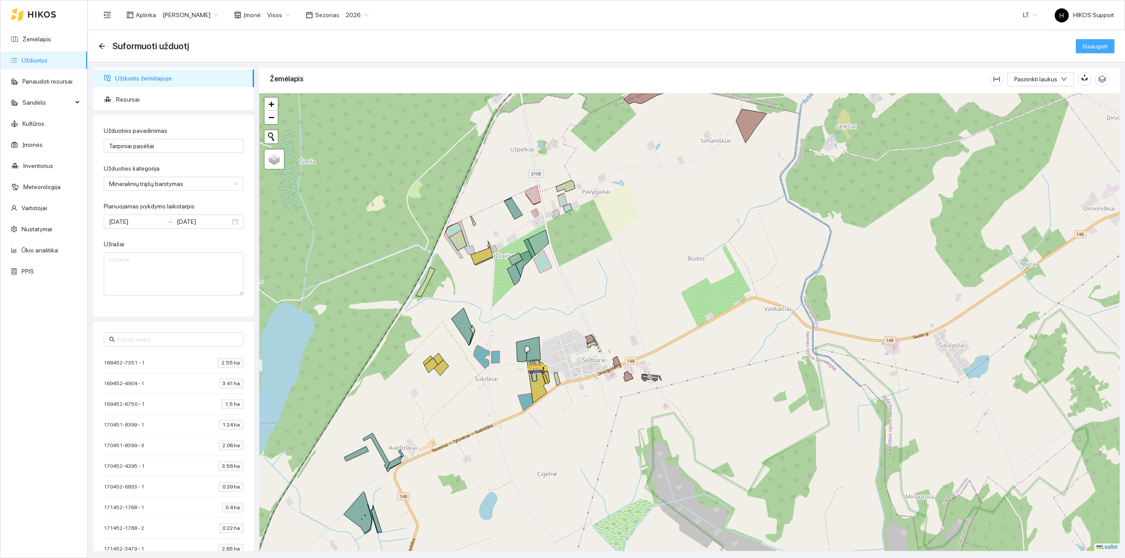
click at [1093, 45] on span "Išsaugoti" at bounding box center [1094, 46] width 25 height 10
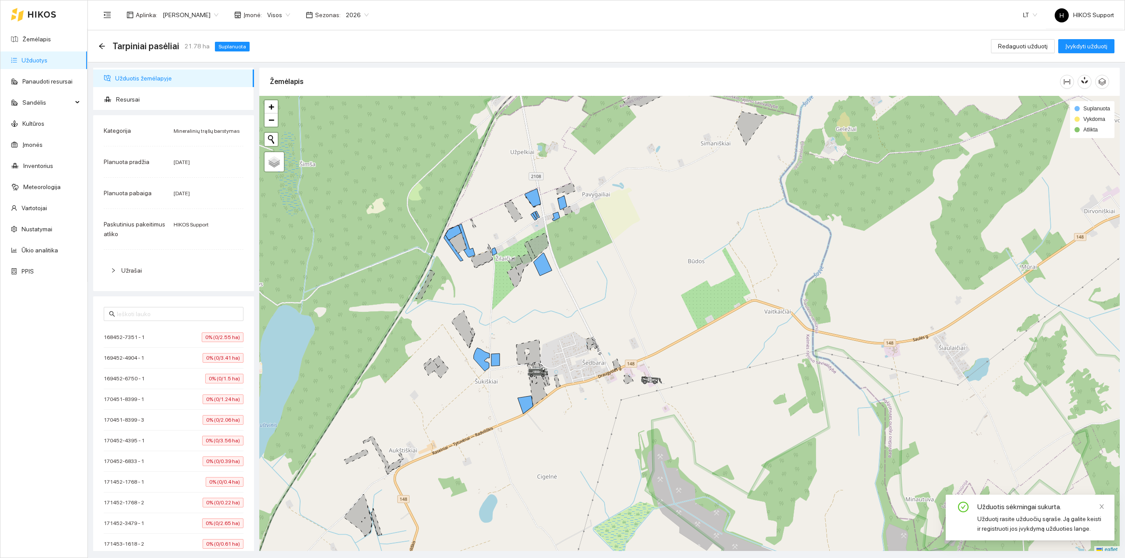
scroll to position [3, 0]
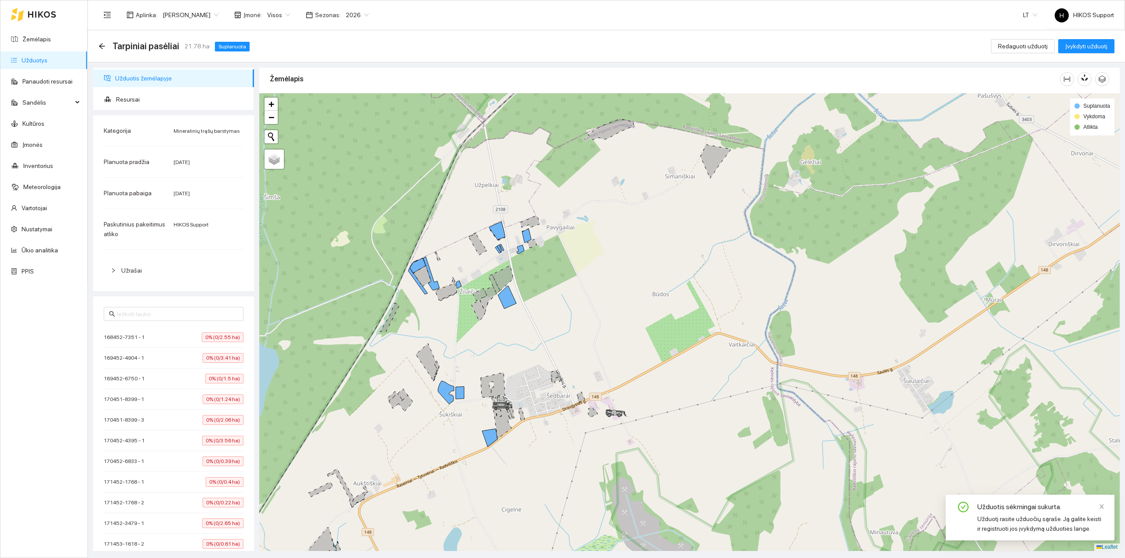
drag, startPoint x: 559, startPoint y: 419, endPoint x: 519, endPoint y: 467, distance: 63.1
click at [519, 467] on div at bounding box center [689, 321] width 860 height 457
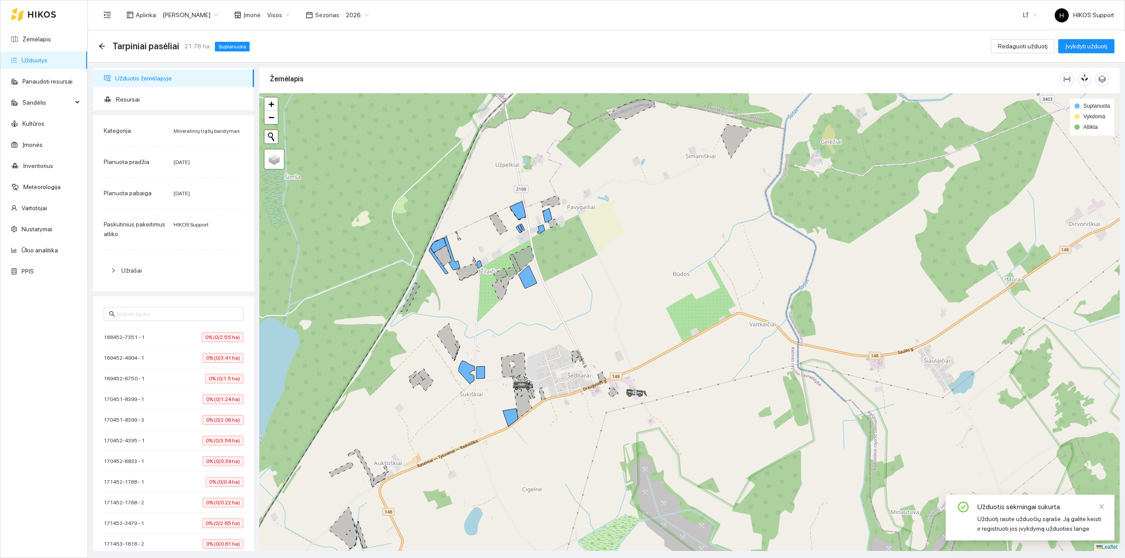
drag, startPoint x: 529, startPoint y: 408, endPoint x: 559, endPoint y: 368, distance: 50.3
click at [559, 368] on div at bounding box center [689, 321] width 860 height 457
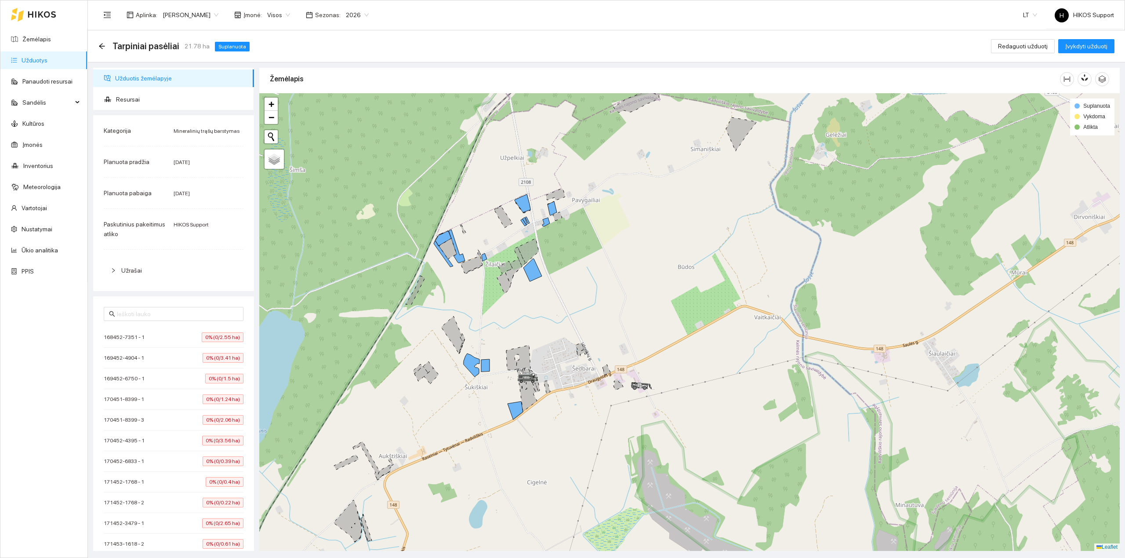
click at [540, 308] on div at bounding box center [689, 321] width 860 height 457
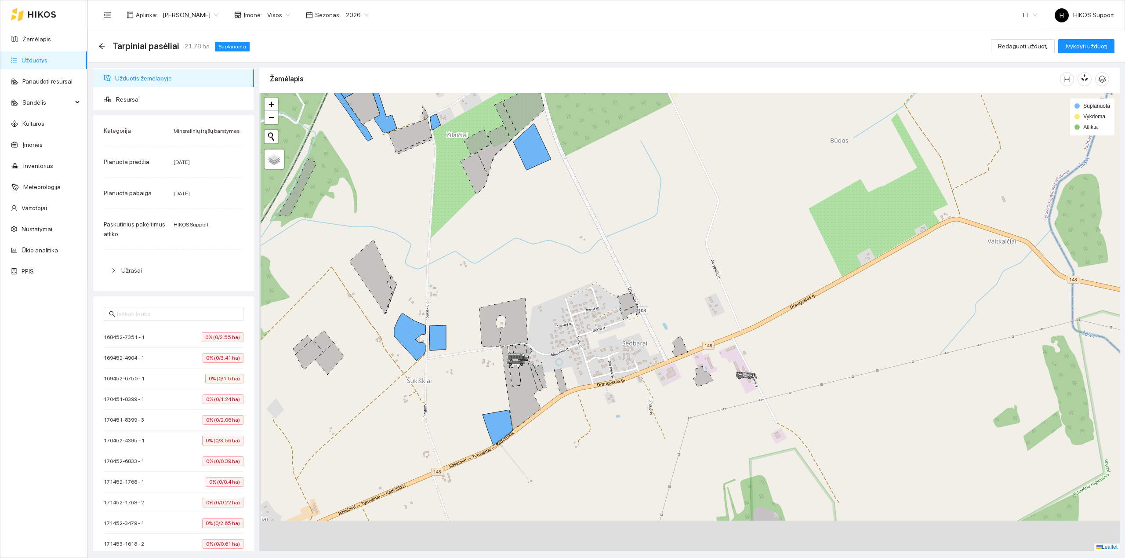
drag, startPoint x: 534, startPoint y: 450, endPoint x: 521, endPoint y: 317, distance: 134.1
click at [543, 362] on icon at bounding box center [540, 375] width 12 height 27
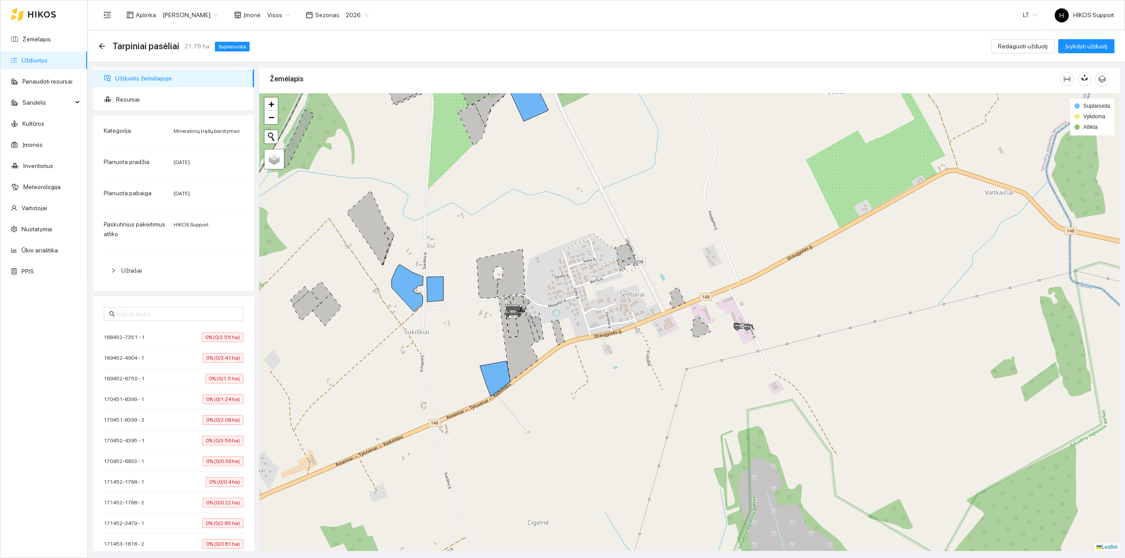
drag, startPoint x: 570, startPoint y: 224, endPoint x: 546, endPoint y: 350, distance: 127.9
click at [547, 350] on div at bounding box center [689, 321] width 860 height 457
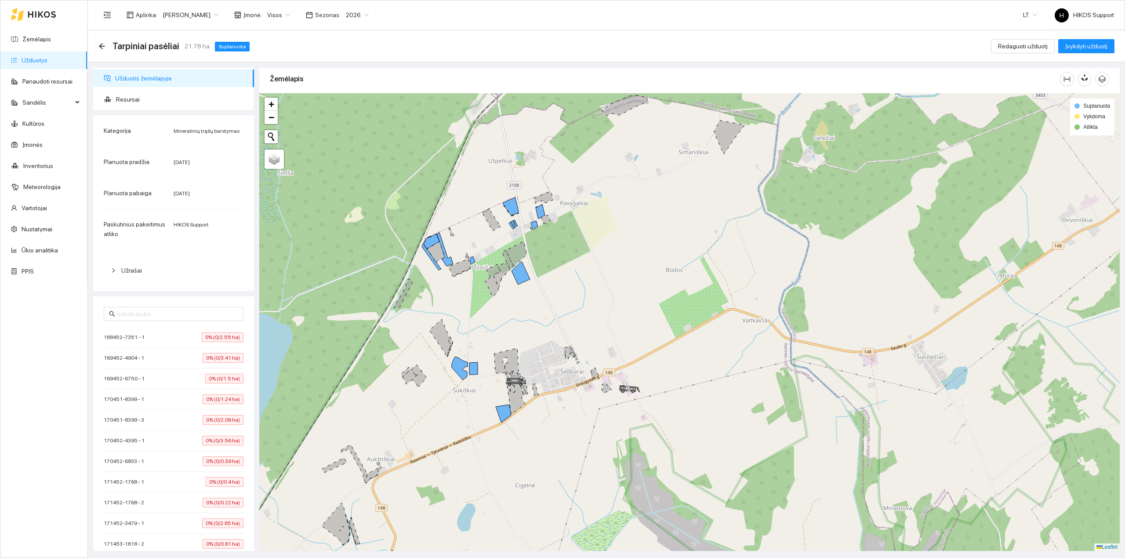
drag, startPoint x: 554, startPoint y: 325, endPoint x: 547, endPoint y: 315, distance: 12.1
click at [547, 315] on div at bounding box center [689, 321] width 860 height 457
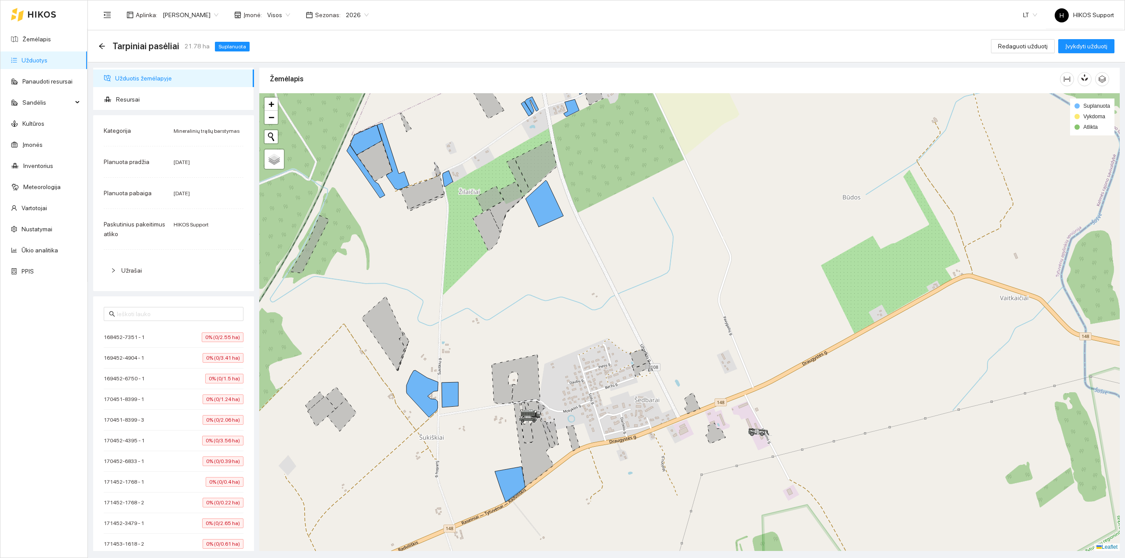
drag, startPoint x: 542, startPoint y: 304, endPoint x: 593, endPoint y: 302, distance: 50.6
click at [593, 302] on div at bounding box center [689, 321] width 860 height 457
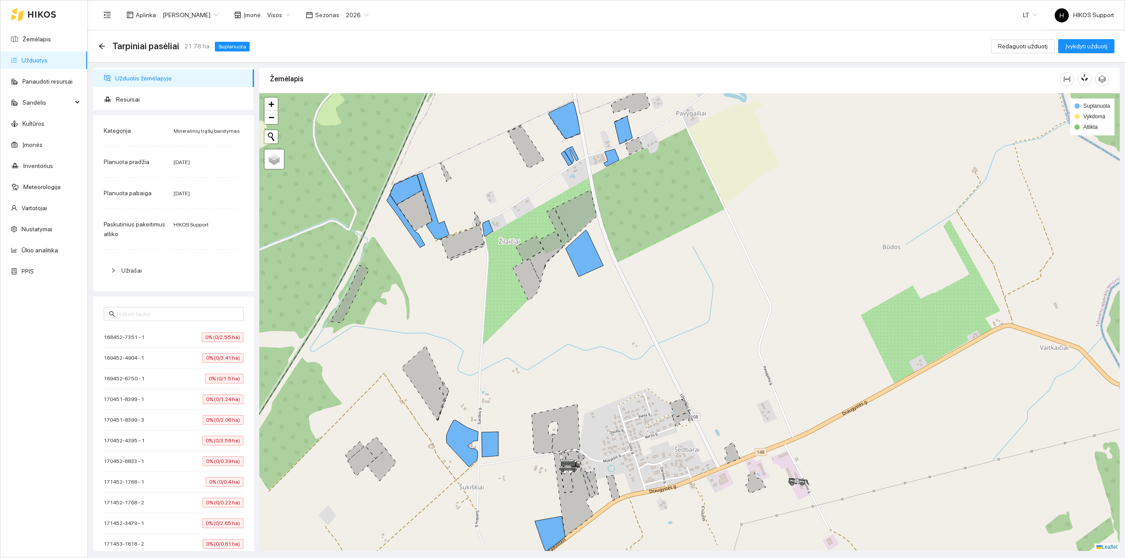
drag, startPoint x: 593, startPoint y: 302, endPoint x: 628, endPoint y: 353, distance: 62.2
click at [628, 353] on div at bounding box center [689, 321] width 860 height 457
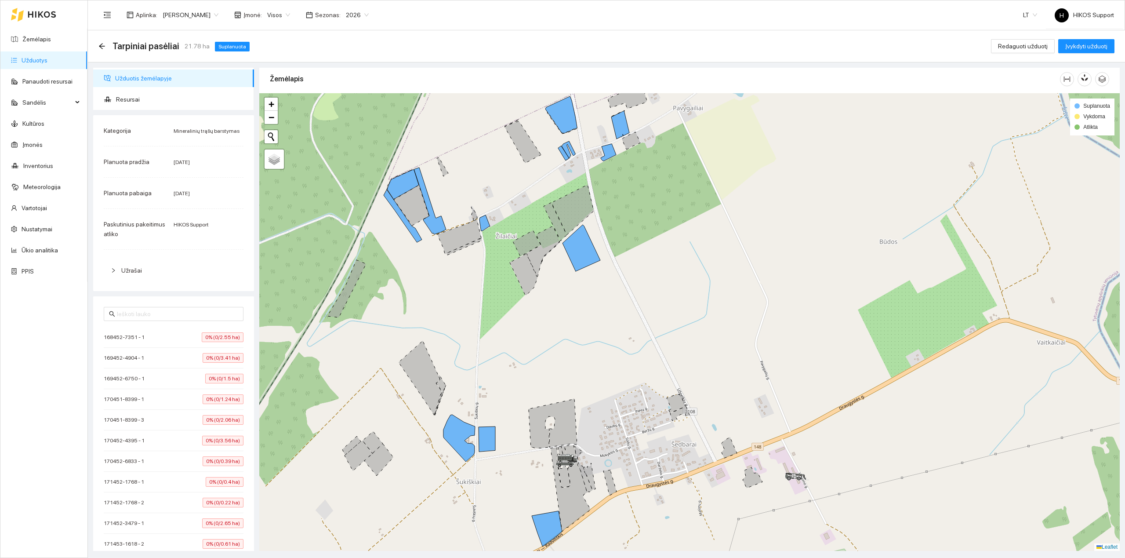
drag, startPoint x: 626, startPoint y: 347, endPoint x: 626, endPoint y: 297, distance: 49.6
click at [626, 297] on div at bounding box center [689, 321] width 860 height 457
